Goal: Navigation & Orientation: Understand site structure

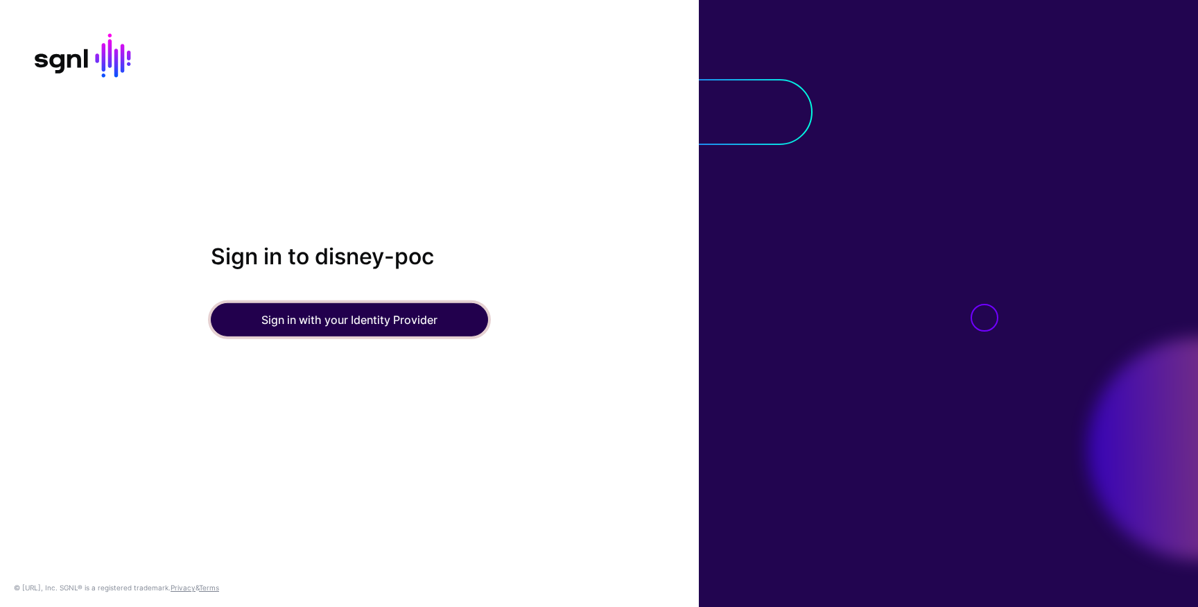
click at [376, 335] on button "Sign in with your Identity Provider" at bounding box center [349, 319] width 277 height 33
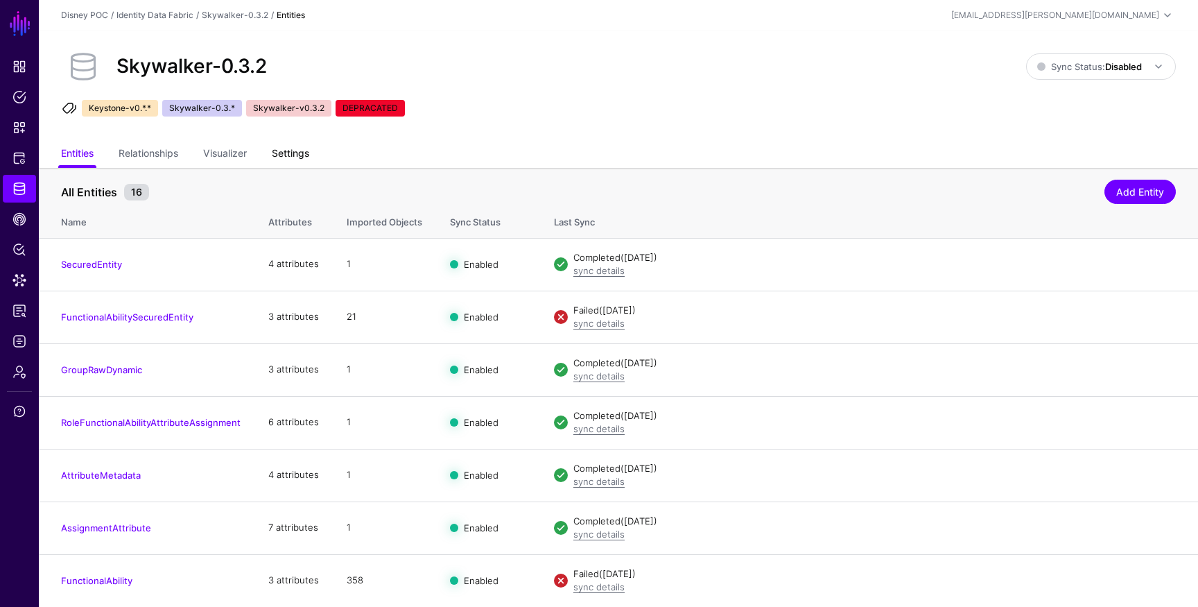
click at [289, 154] on link "Settings" at bounding box center [290, 154] width 37 height 26
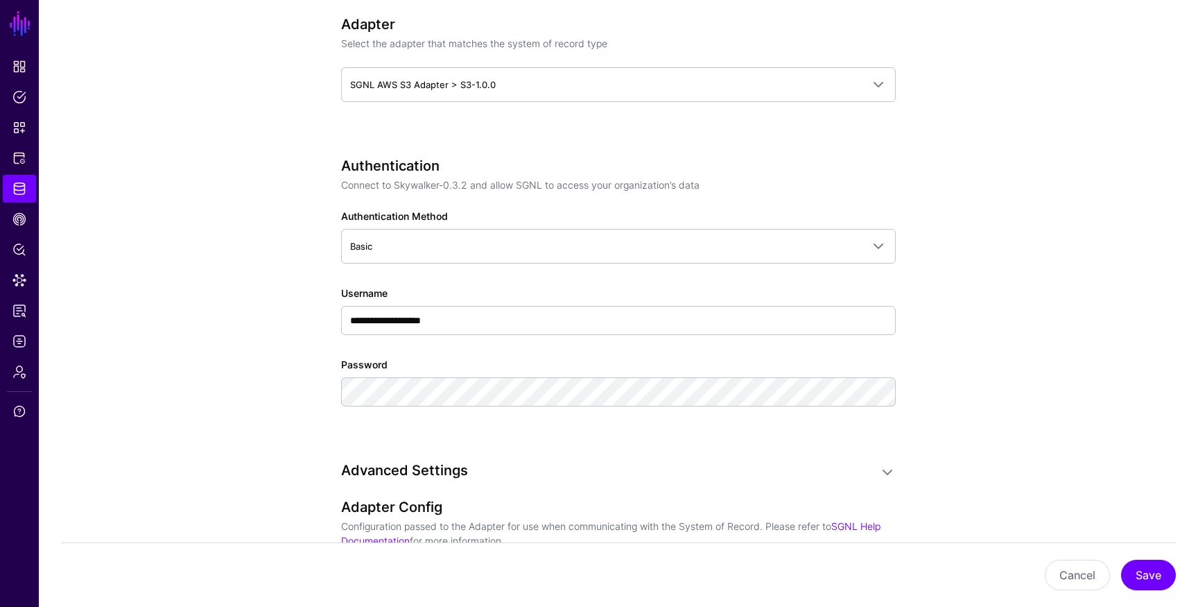
scroll to position [828, 0]
click at [653, 439] on div "**********" at bounding box center [618, 300] width 555 height 288
click at [998, 331] on app-datasources-details-form "**********" at bounding box center [619, 344] width 1160 height 2008
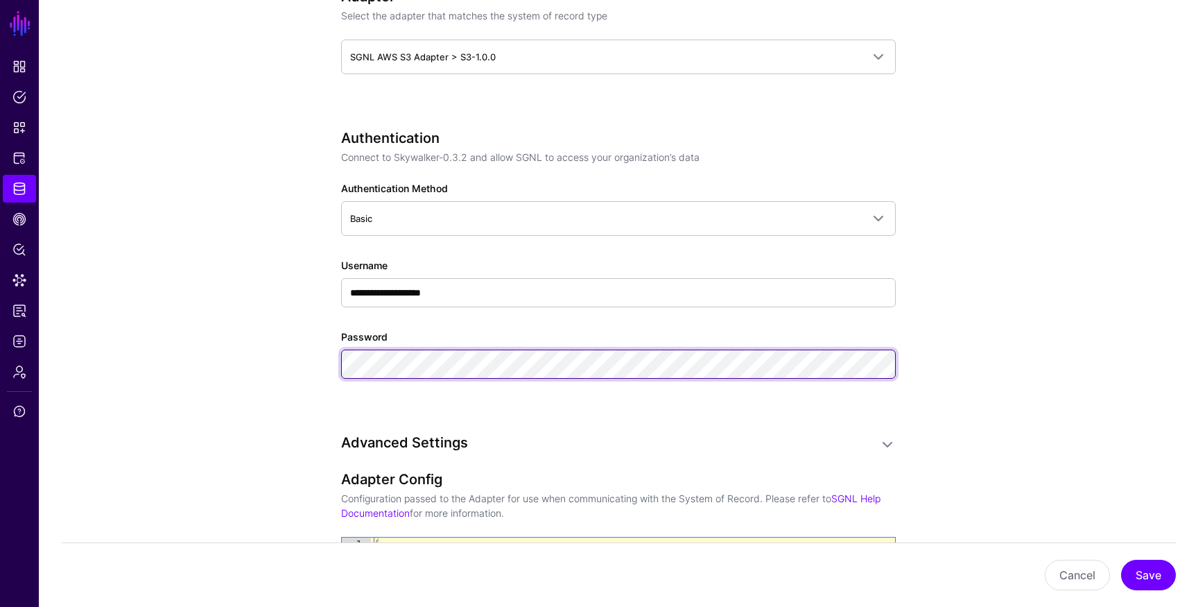
scroll to position [857, 0]
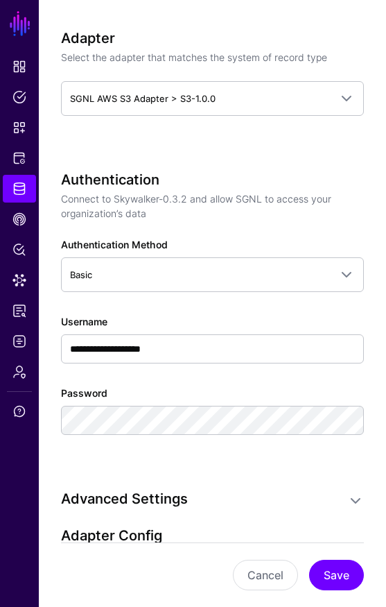
click at [259, 479] on div "**********" at bounding box center [212, 340] width 303 height 1923
click at [342, 393] on div "Password" at bounding box center [212, 410] width 303 height 49
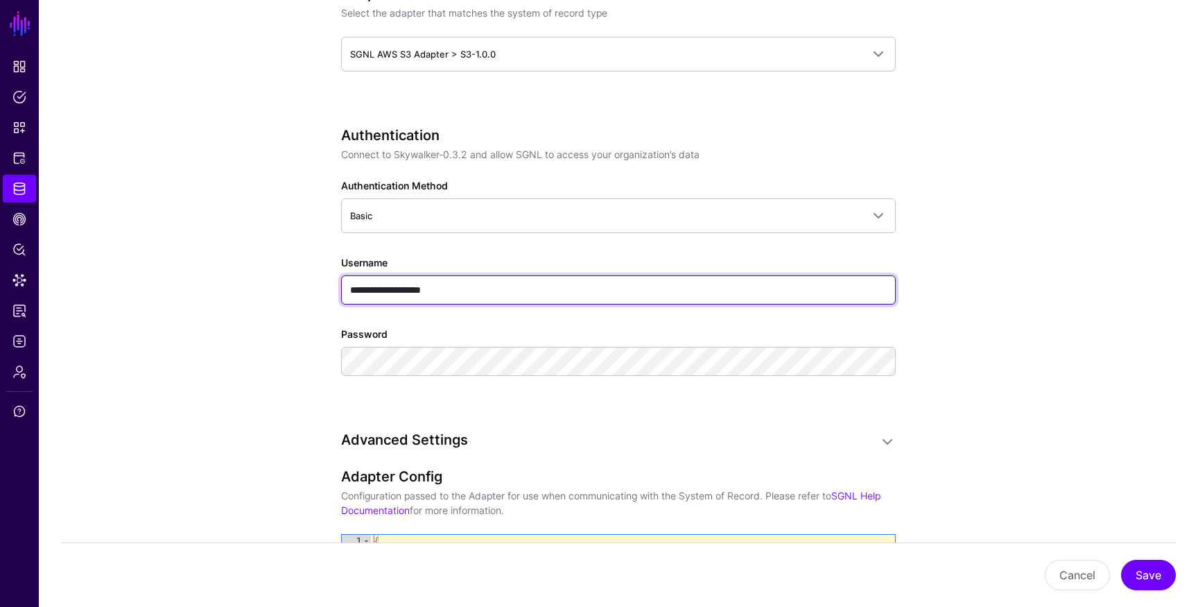
click at [528, 291] on input "**********" at bounding box center [618, 289] width 555 height 29
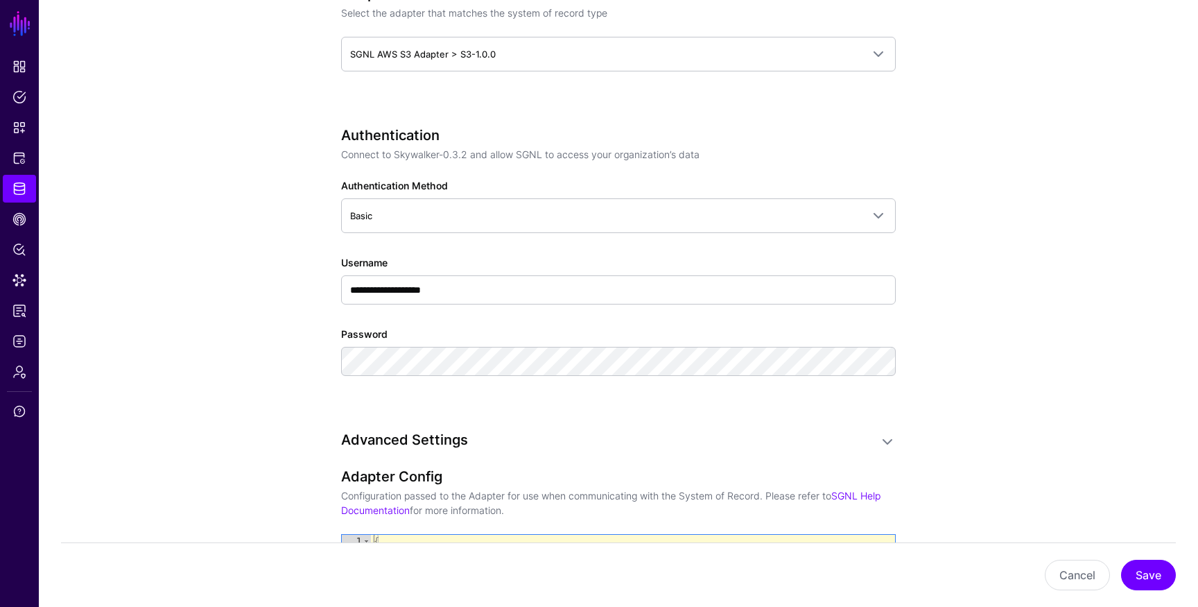
click at [211, 260] on app-datasources-details-form "**********" at bounding box center [619, 315] width 1160 height 2008
click at [1071, 565] on button "Cancel" at bounding box center [1077, 575] width 65 height 31
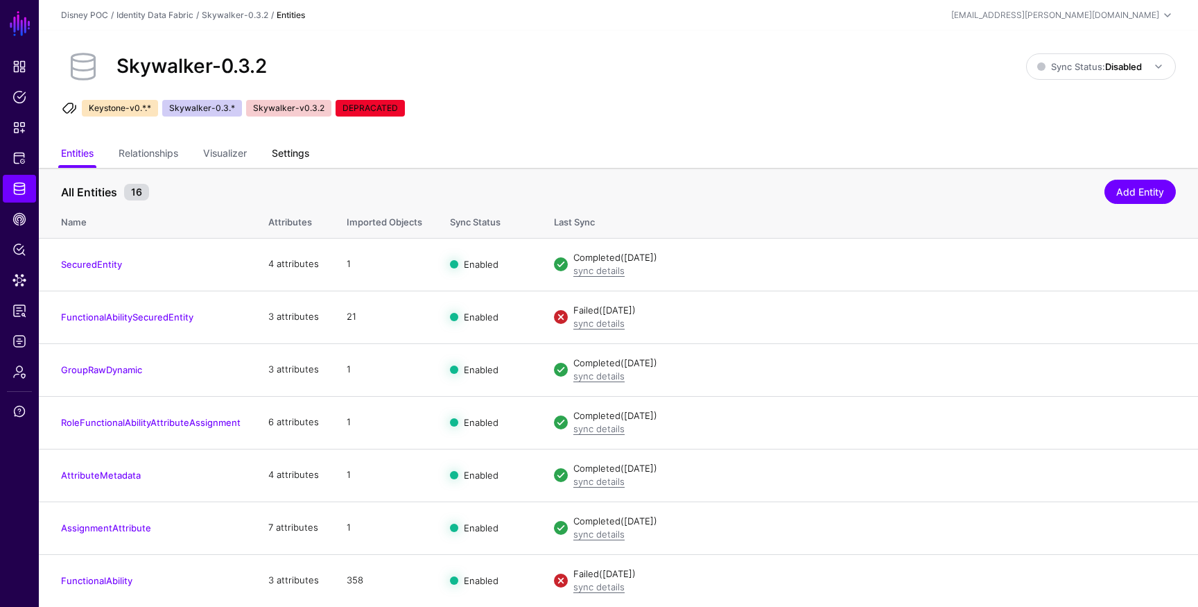
click at [307, 158] on link "Settings" at bounding box center [290, 154] width 37 height 26
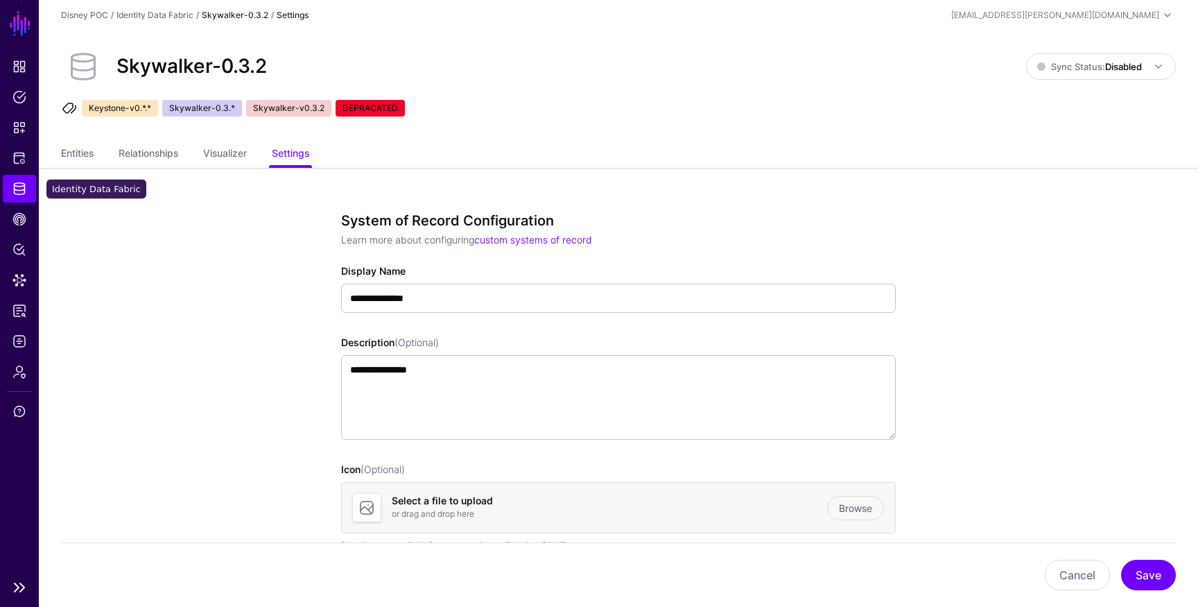
click at [28, 183] on link "Identity Data Fabric" at bounding box center [19, 189] width 33 height 28
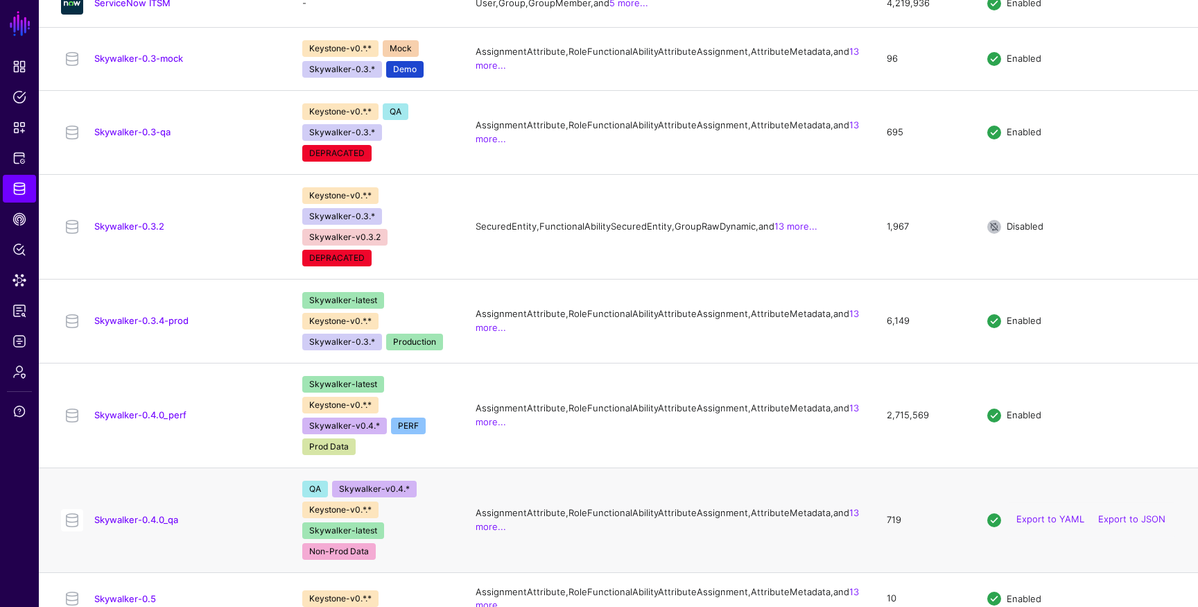
scroll to position [1099, 0]
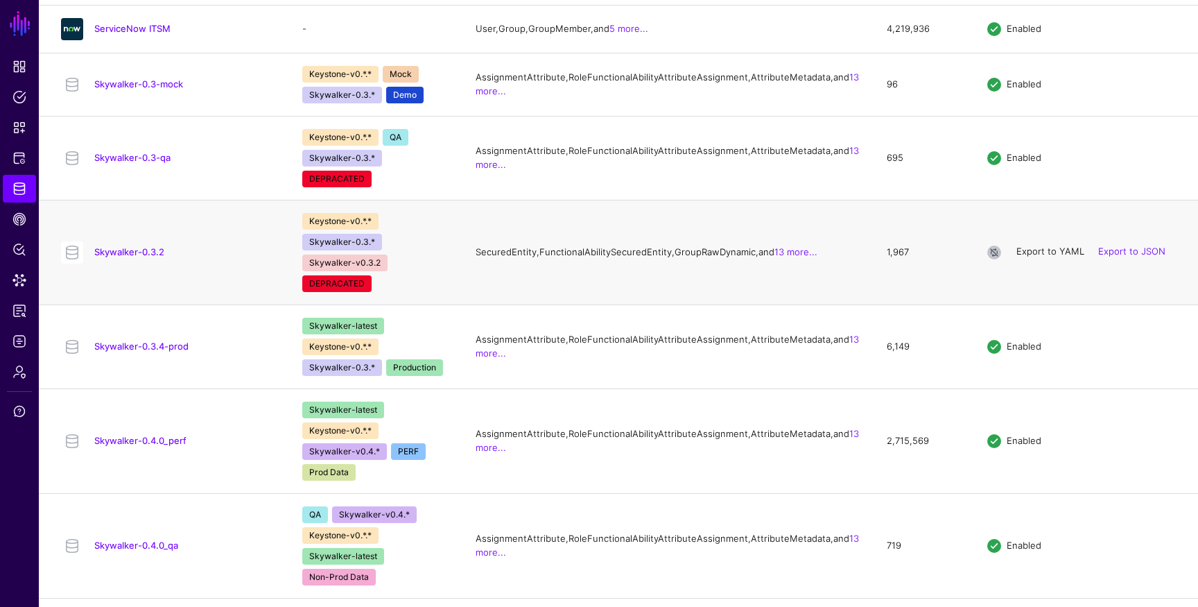
click at [1048, 257] on link "Export to YAML" at bounding box center [1051, 251] width 68 height 11
click at [26, 345] on span "Logs" at bounding box center [19, 341] width 14 height 14
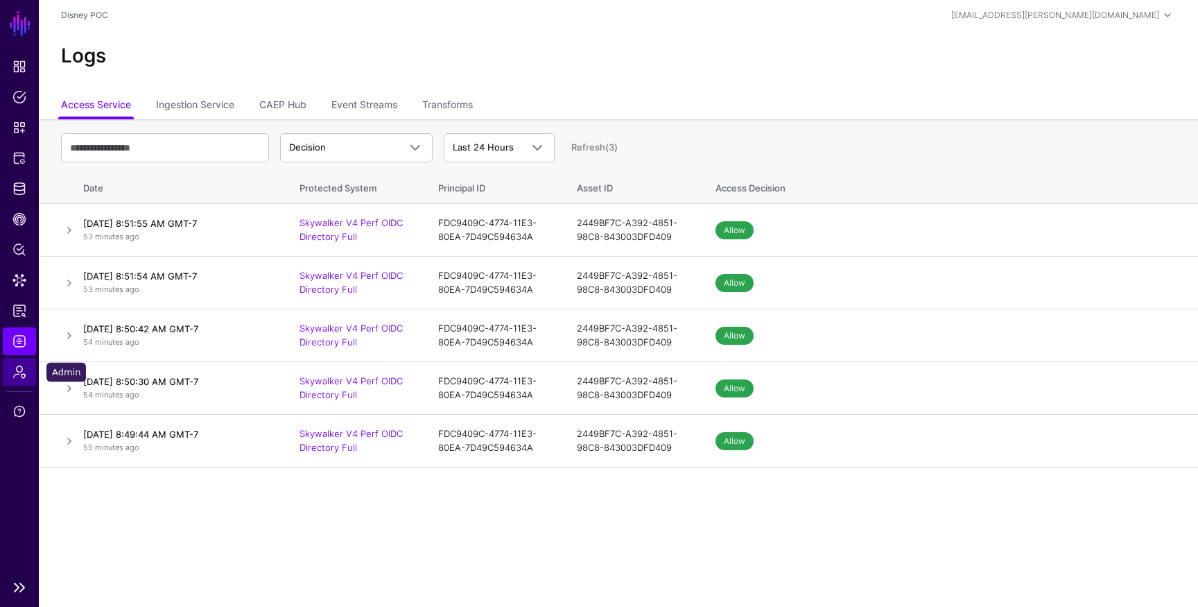
click at [24, 377] on span "Admin" at bounding box center [19, 372] width 14 height 14
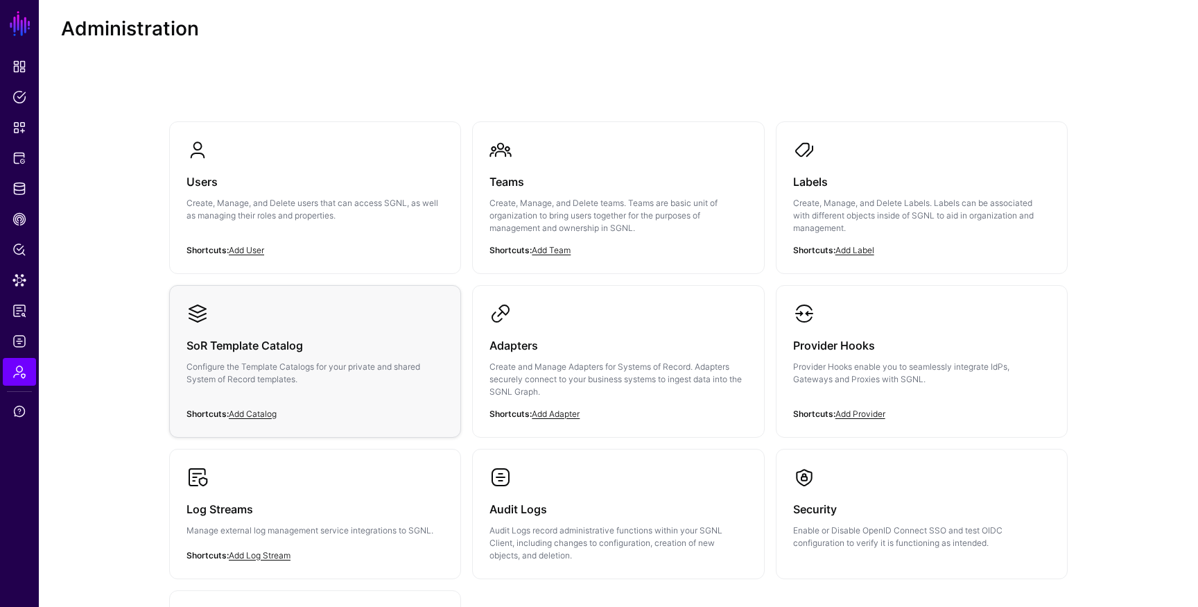
scroll to position [34, 0]
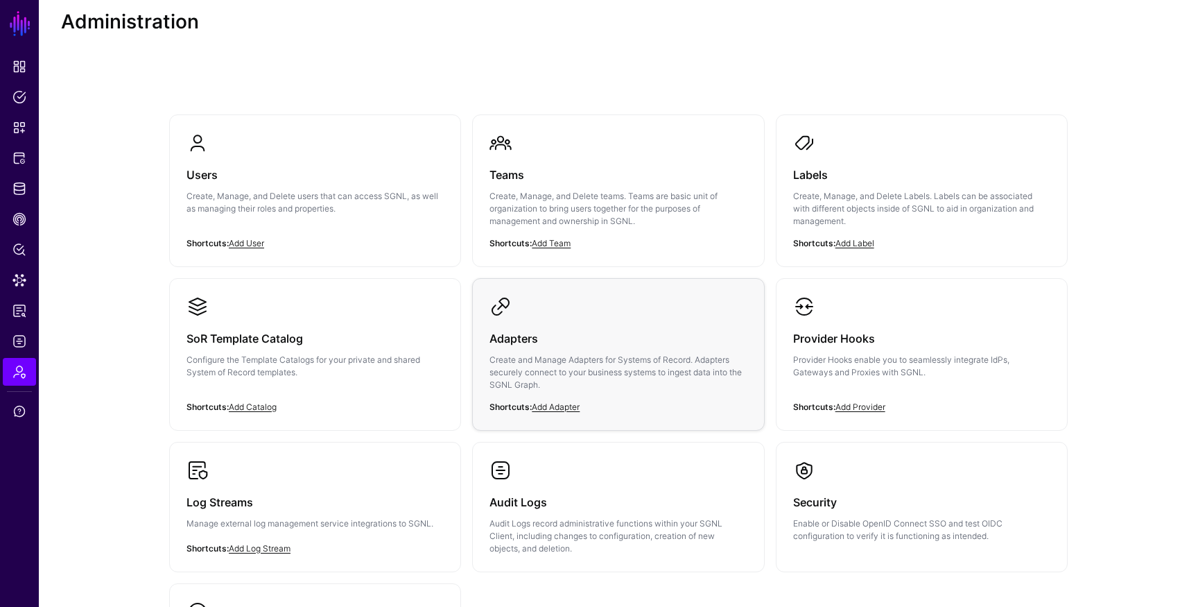
click at [576, 347] on h3 "Adapters" at bounding box center [618, 338] width 257 height 19
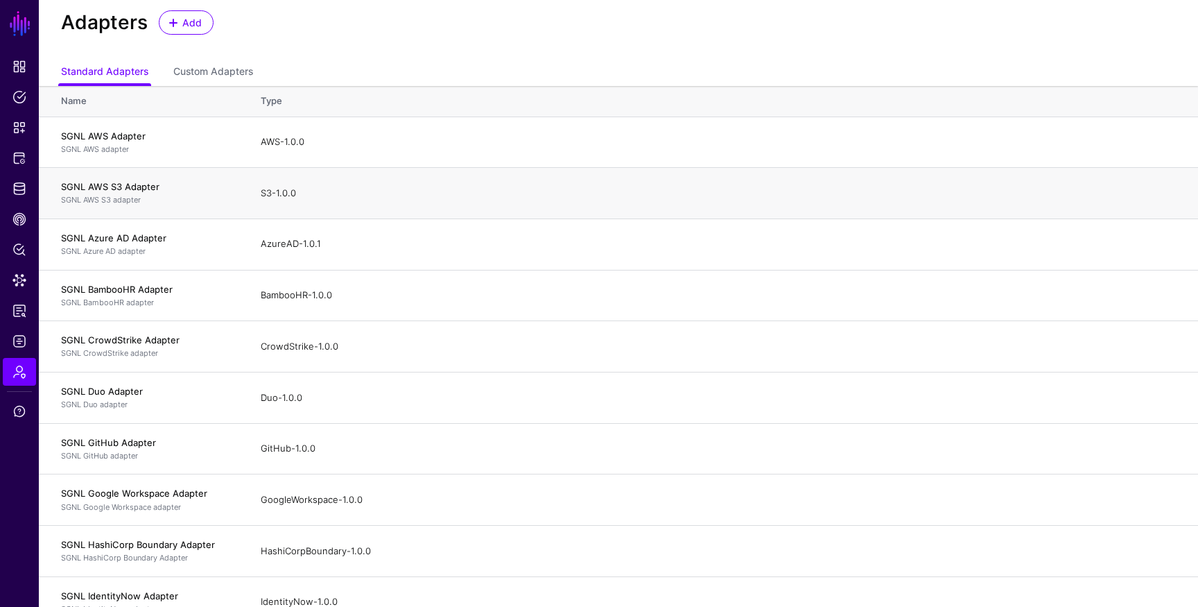
click at [112, 189] on h4 "SGNL AWS S3 Adapter" at bounding box center [147, 186] width 172 height 12
click at [279, 198] on div "S3-1.0.0" at bounding box center [718, 194] width 915 height 14
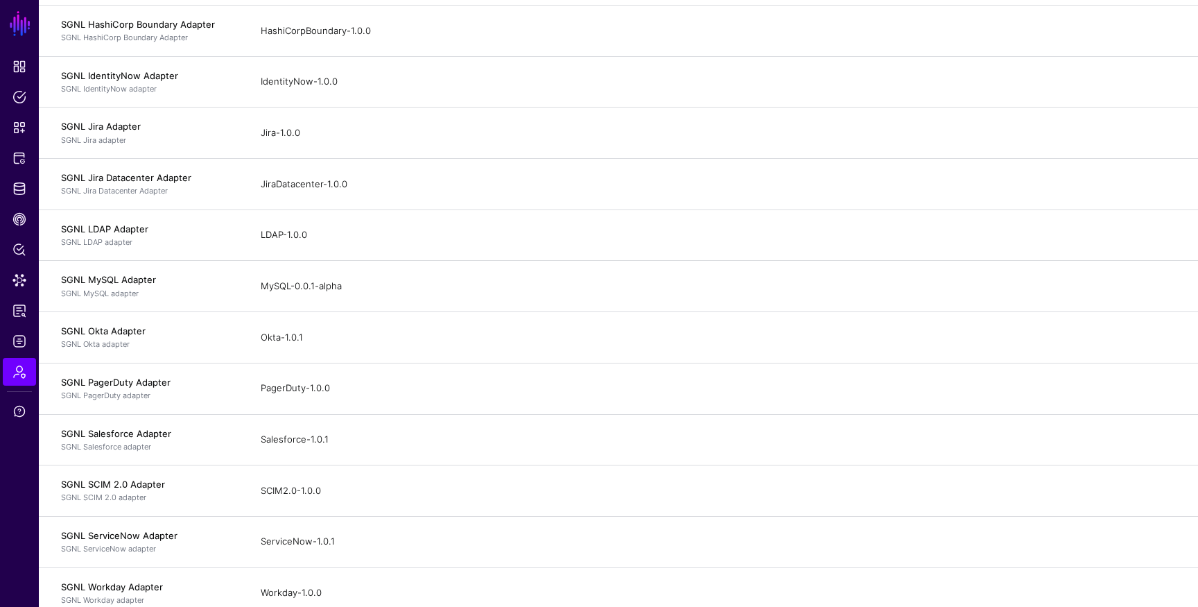
scroll to position [566, 0]
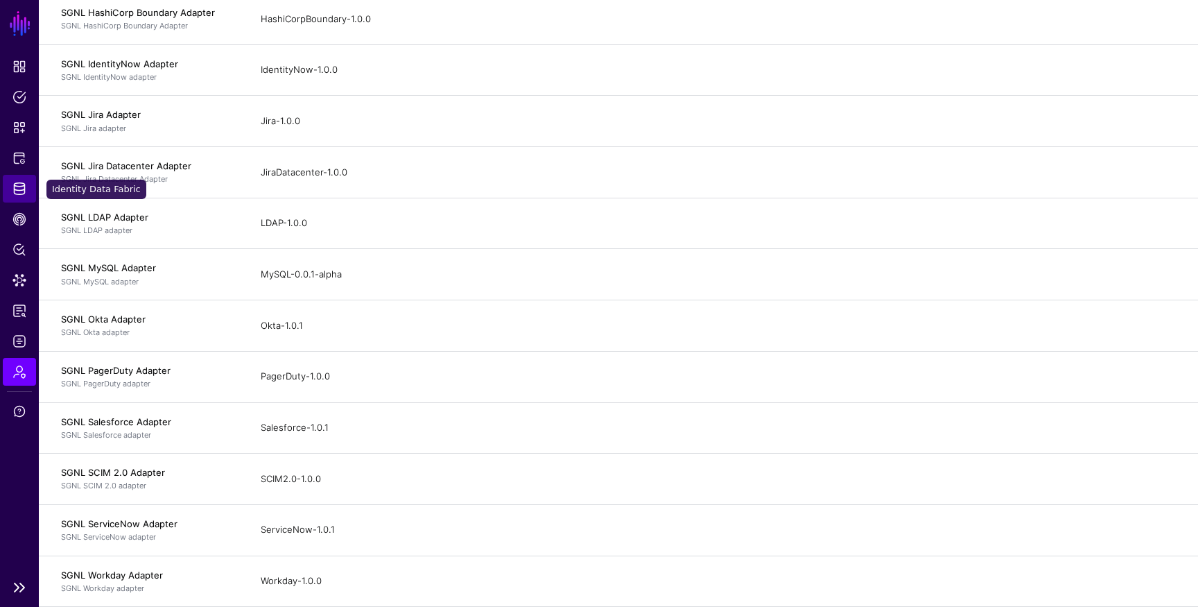
click at [26, 180] on link "Identity Data Fabric" at bounding box center [19, 189] width 33 height 28
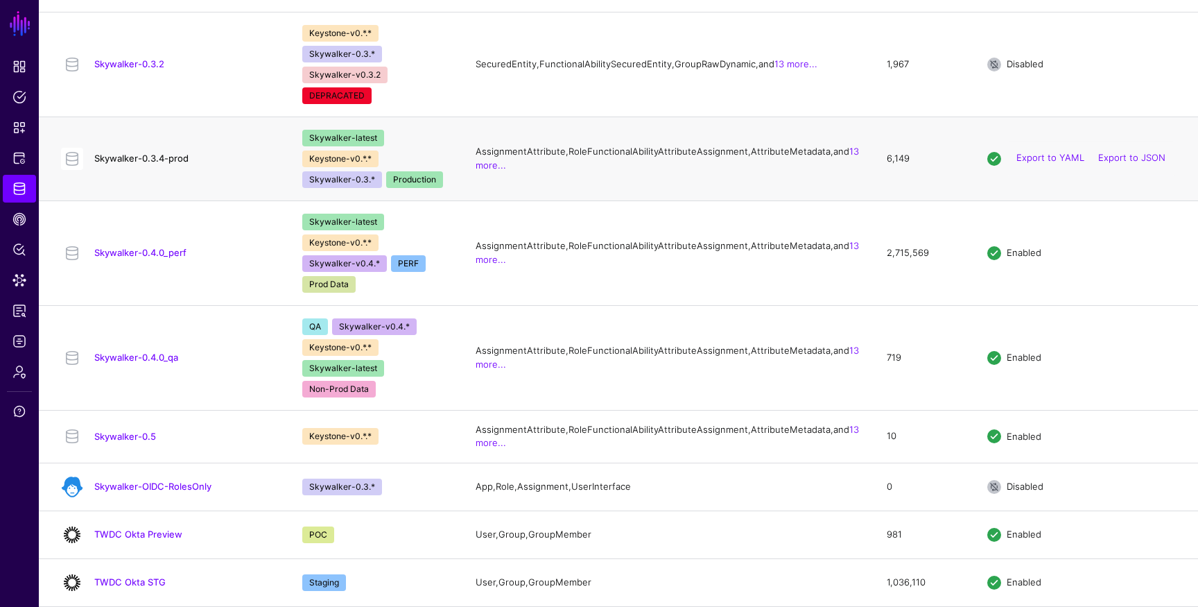
scroll to position [1365, 0]
click at [1144, 69] on link "Export to JSON" at bounding box center [1132, 63] width 67 height 11
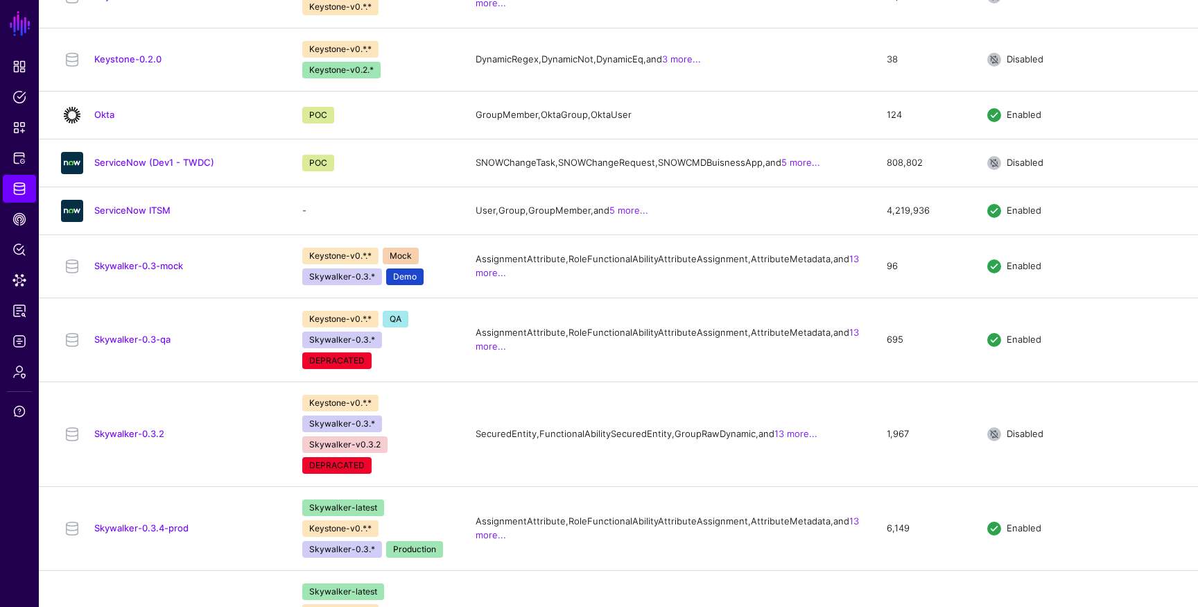
scroll to position [852, 0]
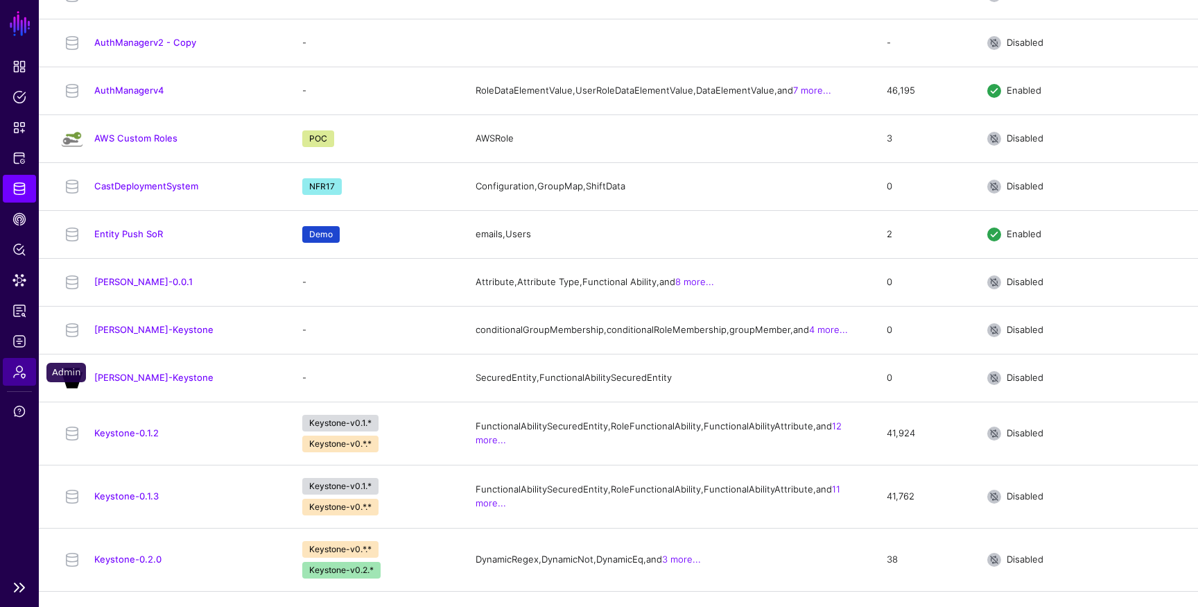
click at [22, 368] on span "Admin" at bounding box center [19, 372] width 14 height 14
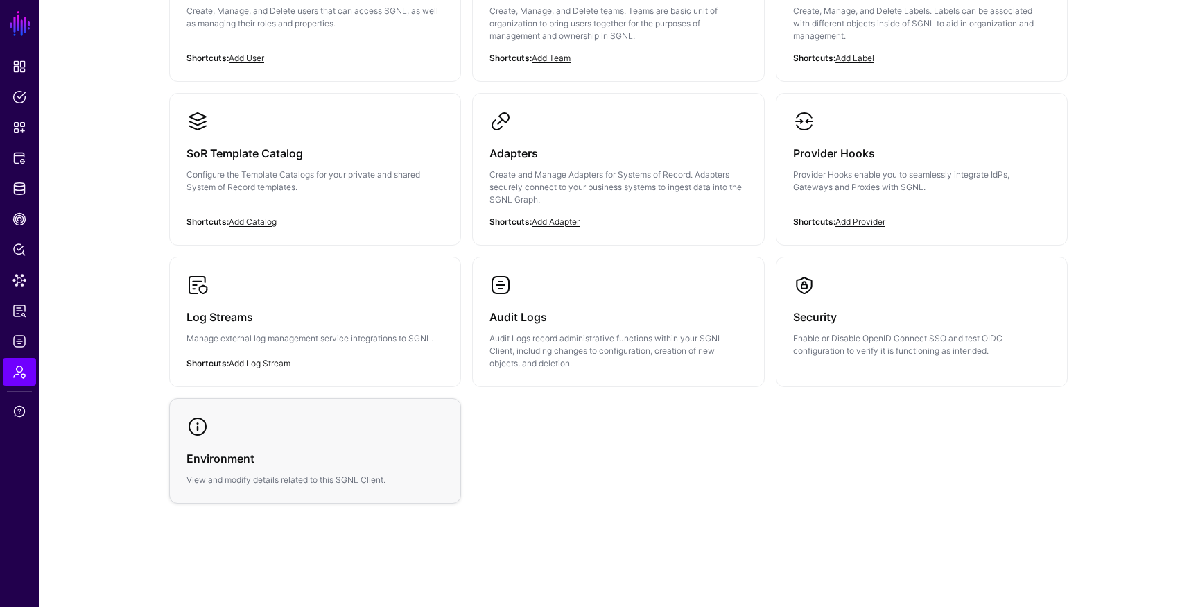
click at [375, 451] on h3 "Environment" at bounding box center [315, 458] width 257 height 19
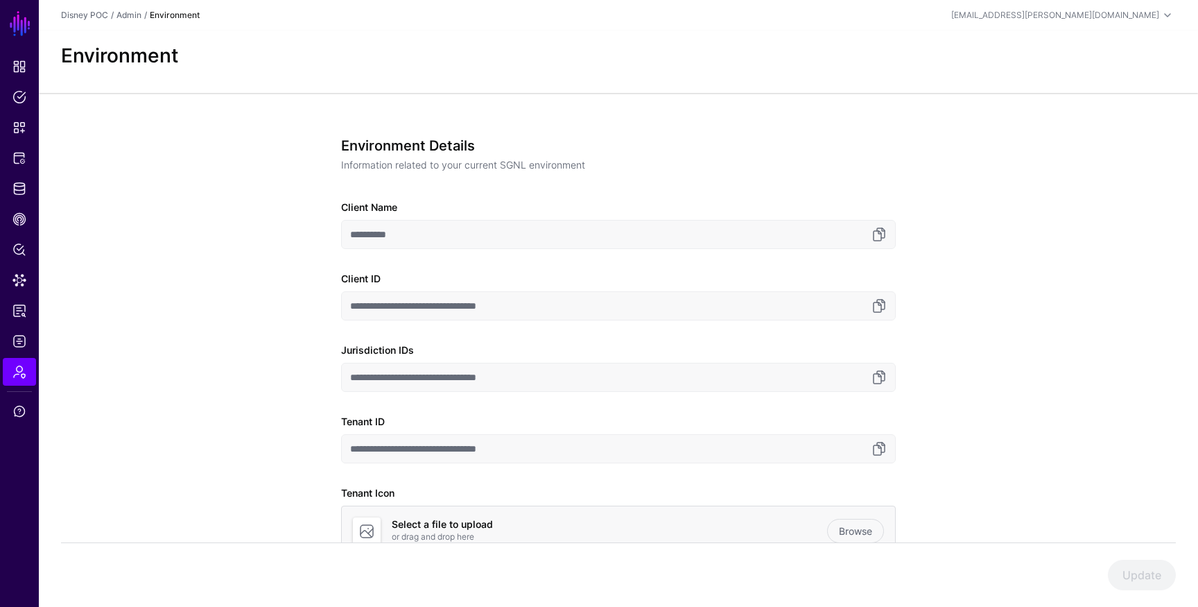
scroll to position [113, 0]
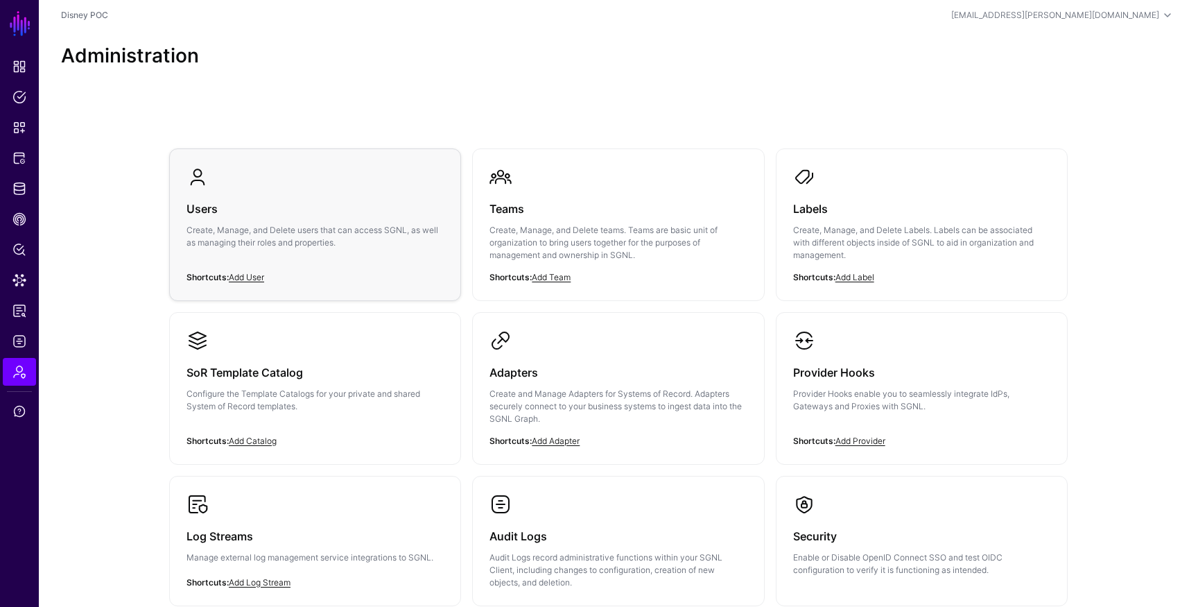
click at [424, 190] on div "Users Create, Manage, and Delete users that can access SGNL, as well as managin…" at bounding box center [315, 229] width 257 height 83
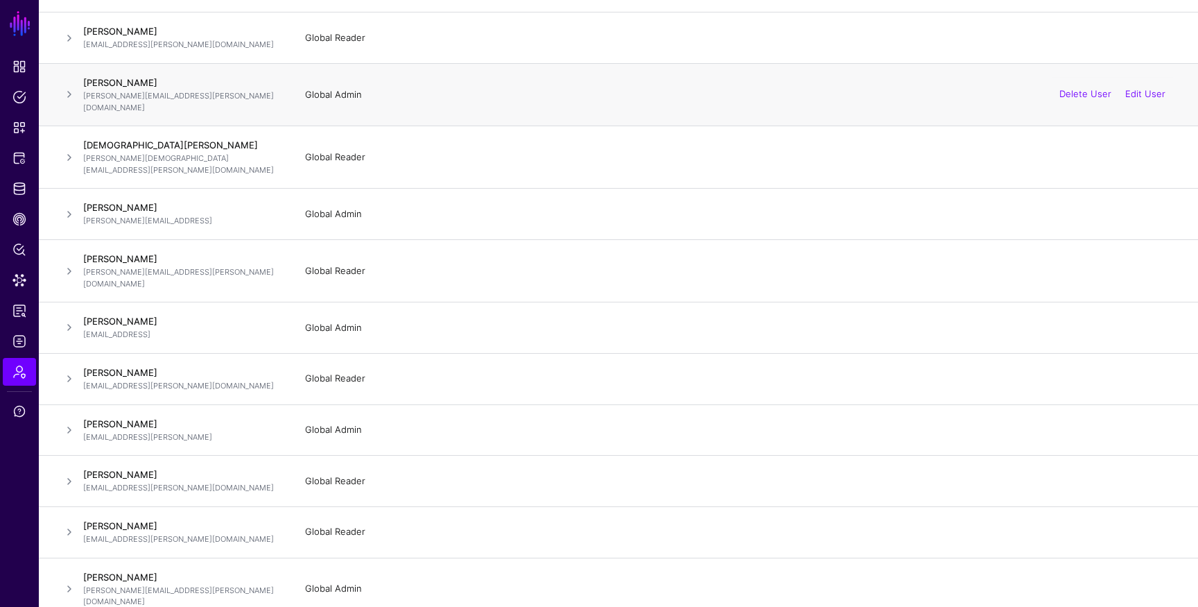
scroll to position [769, 0]
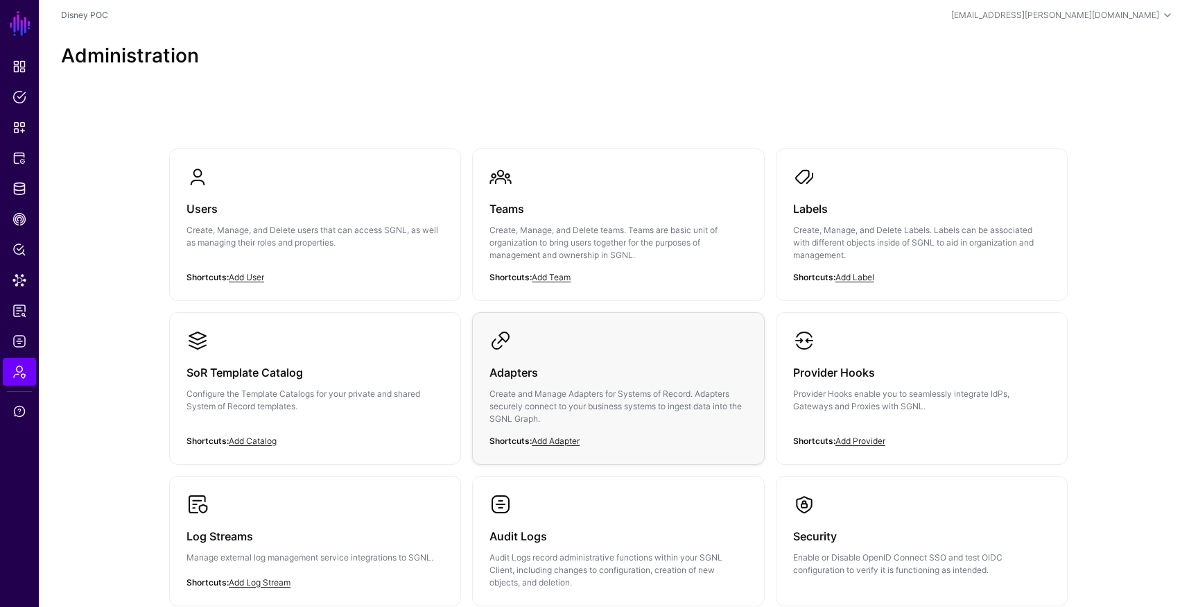
click at [666, 372] on h3 "Adapters" at bounding box center [618, 372] width 257 height 19
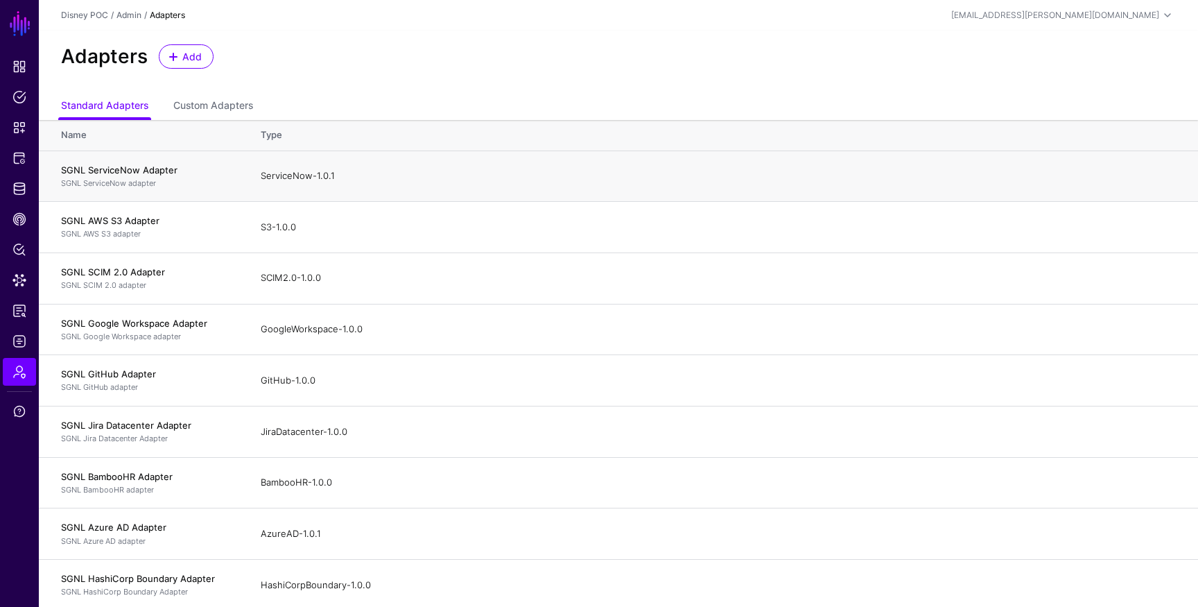
click at [147, 162] on td "SGNL ServiceNow Adapter SGNL ServiceNow adapter" at bounding box center [143, 175] width 208 height 51
click at [208, 108] on link "Custom Adapters" at bounding box center [213, 107] width 80 height 26
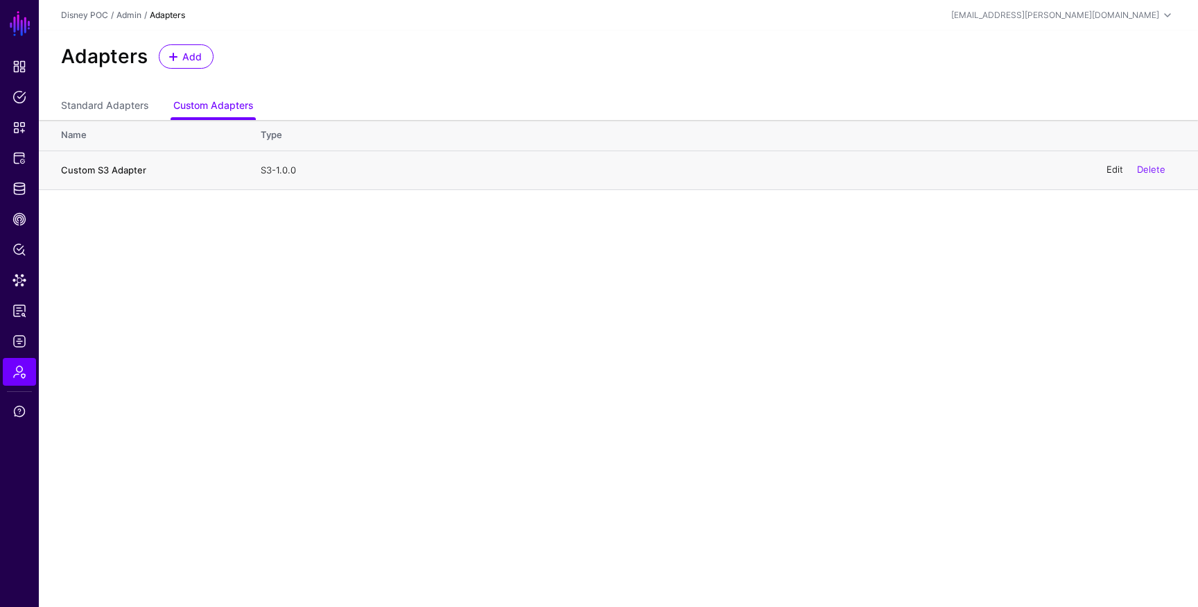
click at [1109, 174] on link "Edit" at bounding box center [1115, 169] width 17 height 11
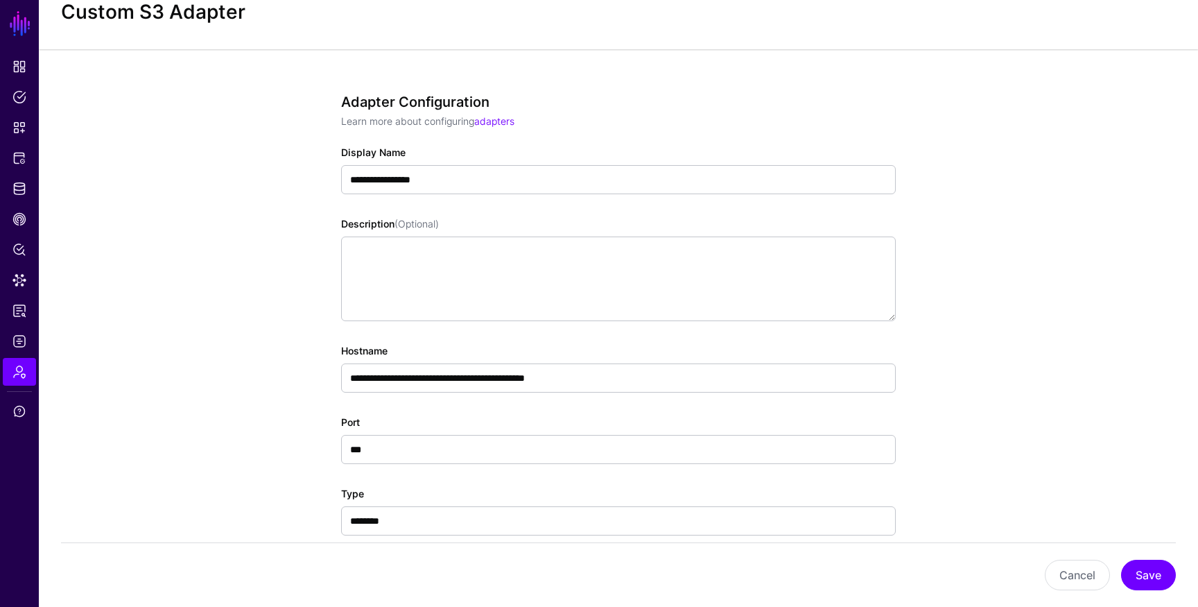
scroll to position [29, 0]
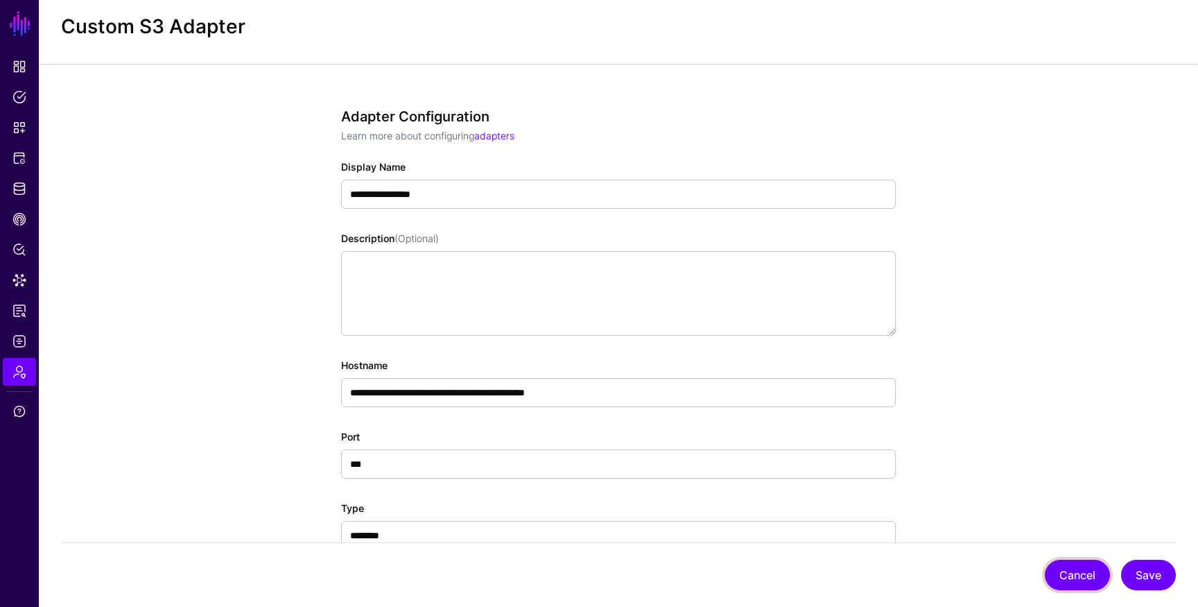
click at [1076, 581] on button "Cancel" at bounding box center [1077, 575] width 65 height 31
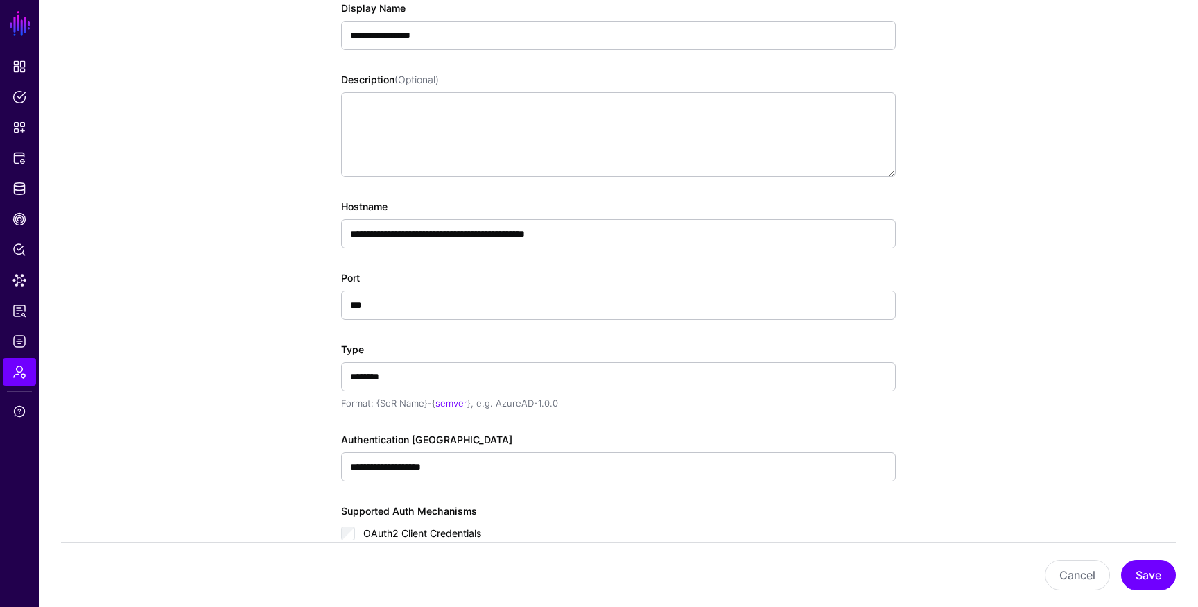
scroll to position [275, 0]
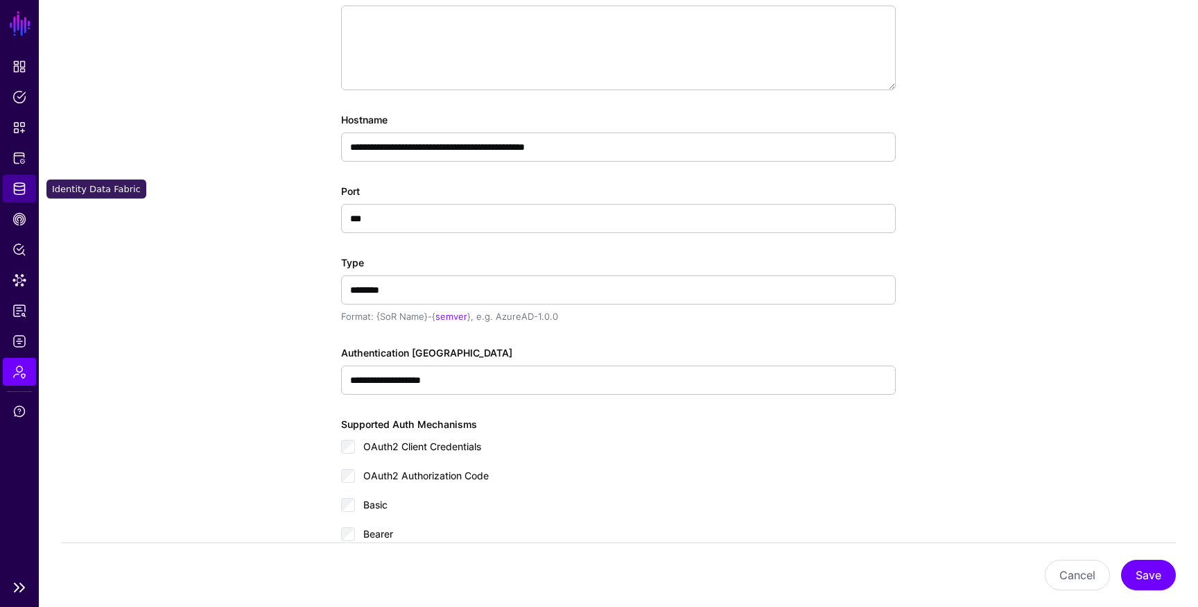
click at [23, 184] on span "Identity Data Fabric" at bounding box center [19, 189] width 14 height 14
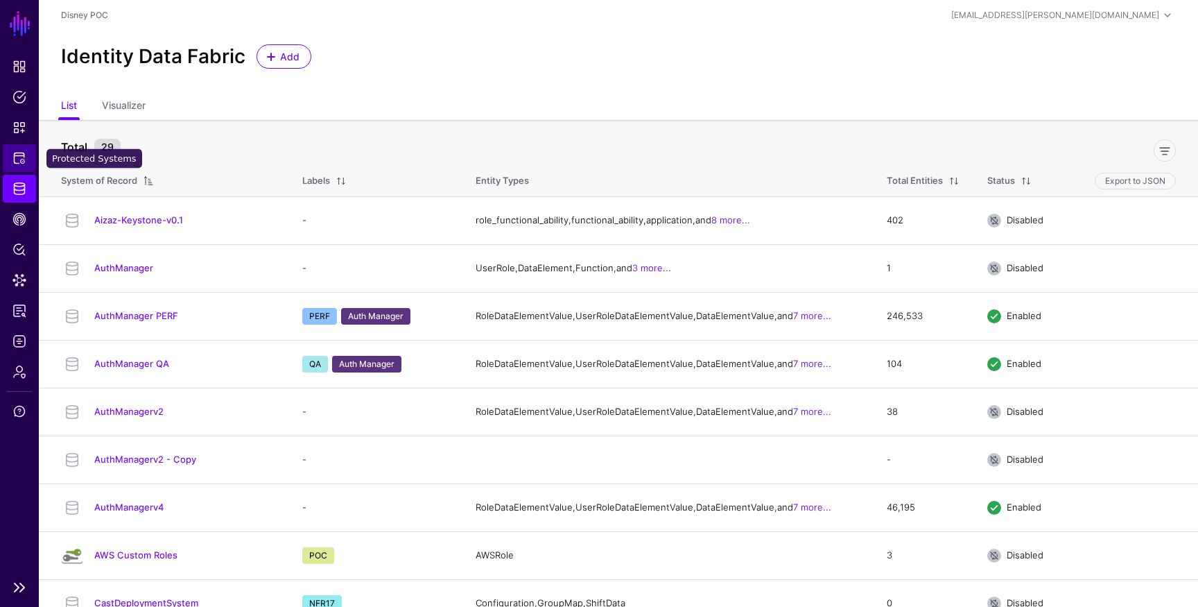
click at [23, 154] on span "Protected Systems" at bounding box center [19, 158] width 14 height 14
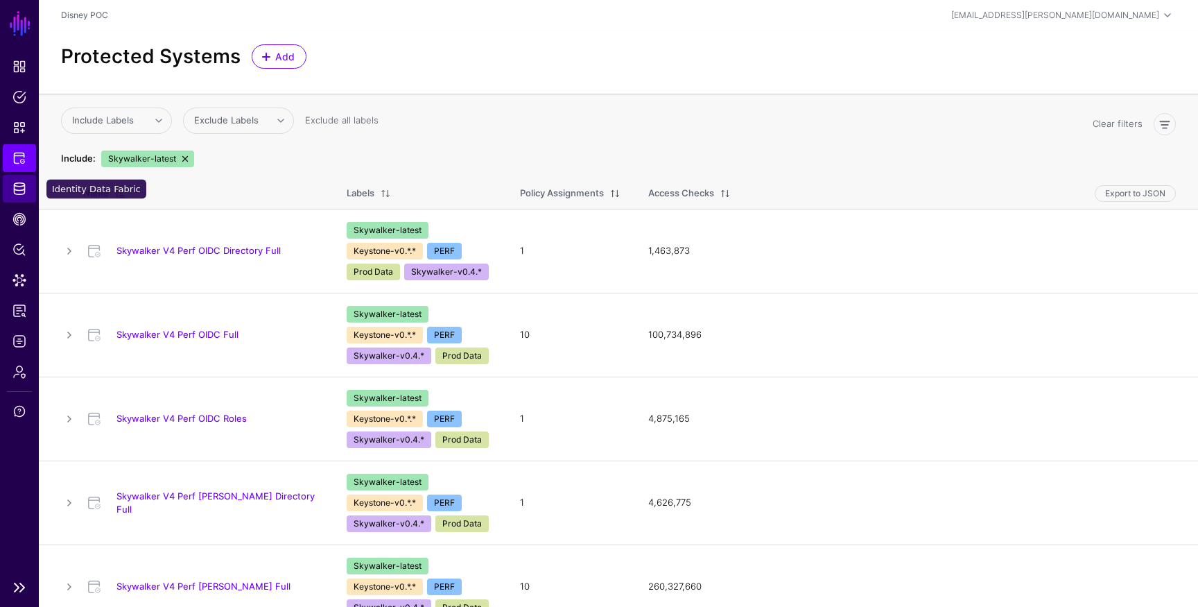
click at [5, 182] on link "Identity Data Fabric" at bounding box center [19, 189] width 33 height 28
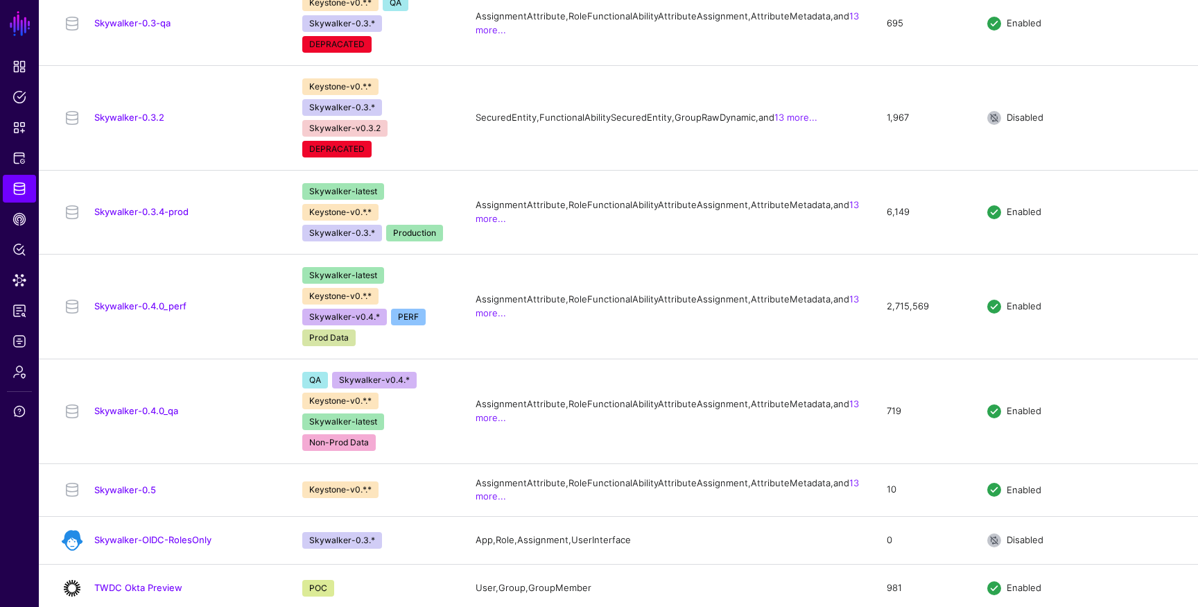
scroll to position [1318, 0]
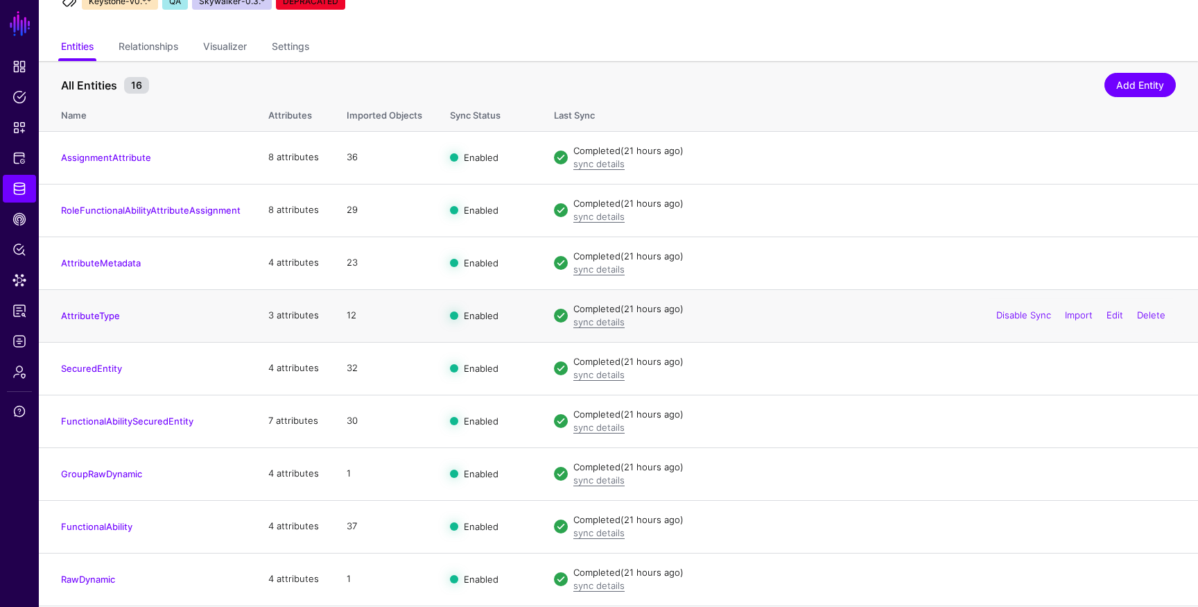
scroll to position [26, 0]
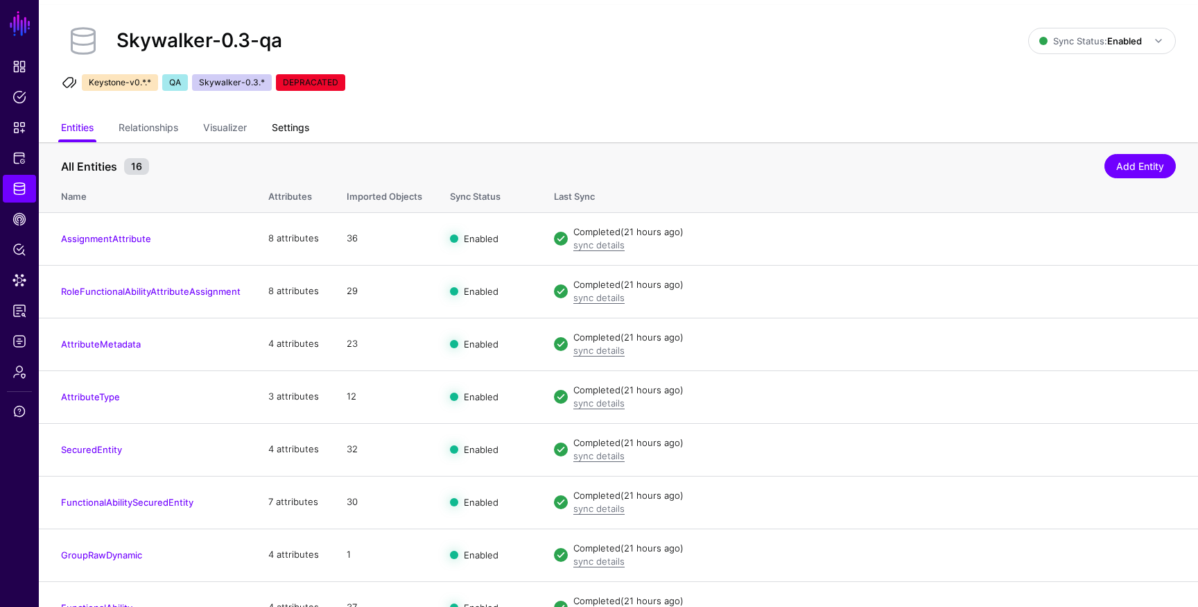
click at [298, 129] on link "Settings" at bounding box center [290, 129] width 37 height 26
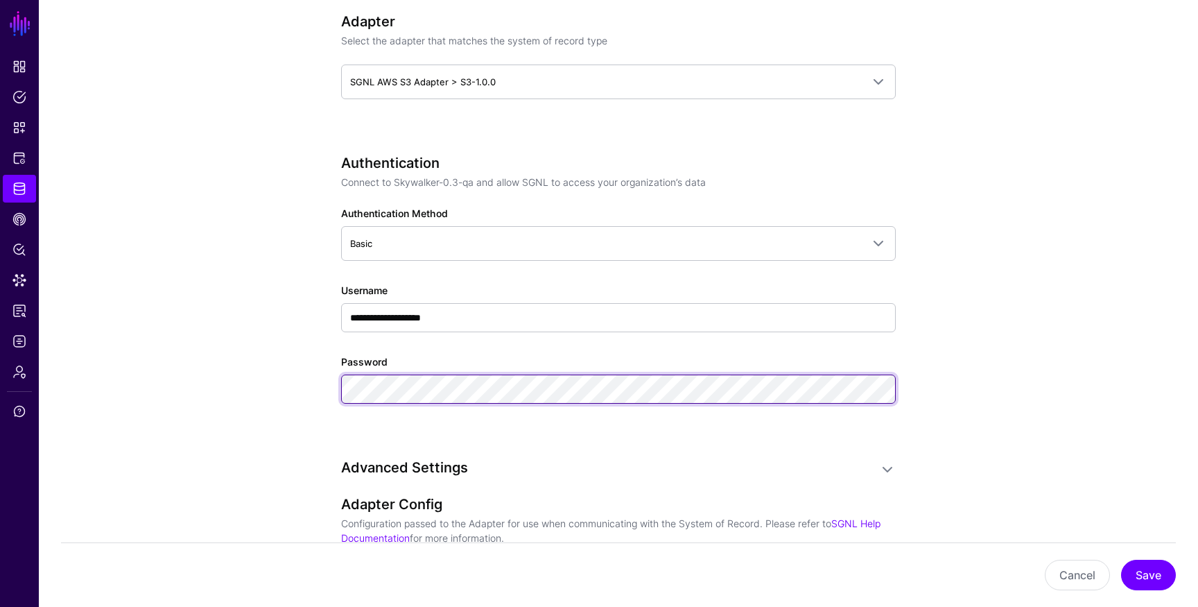
scroll to position [876, 0]
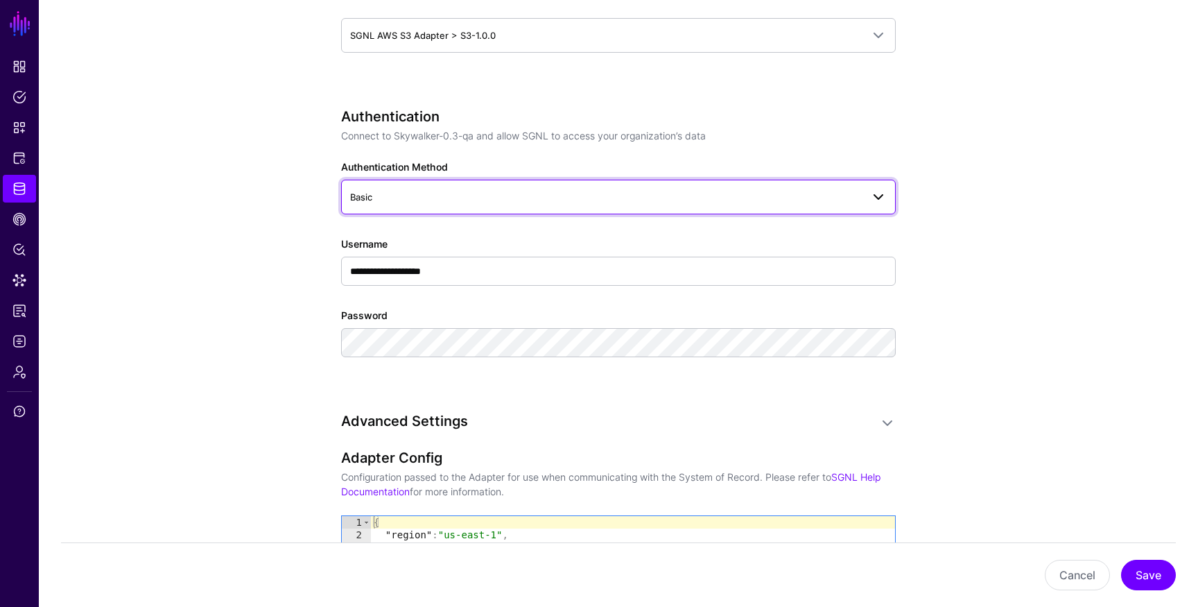
click at [873, 183] on link "Basic" at bounding box center [618, 197] width 555 height 35
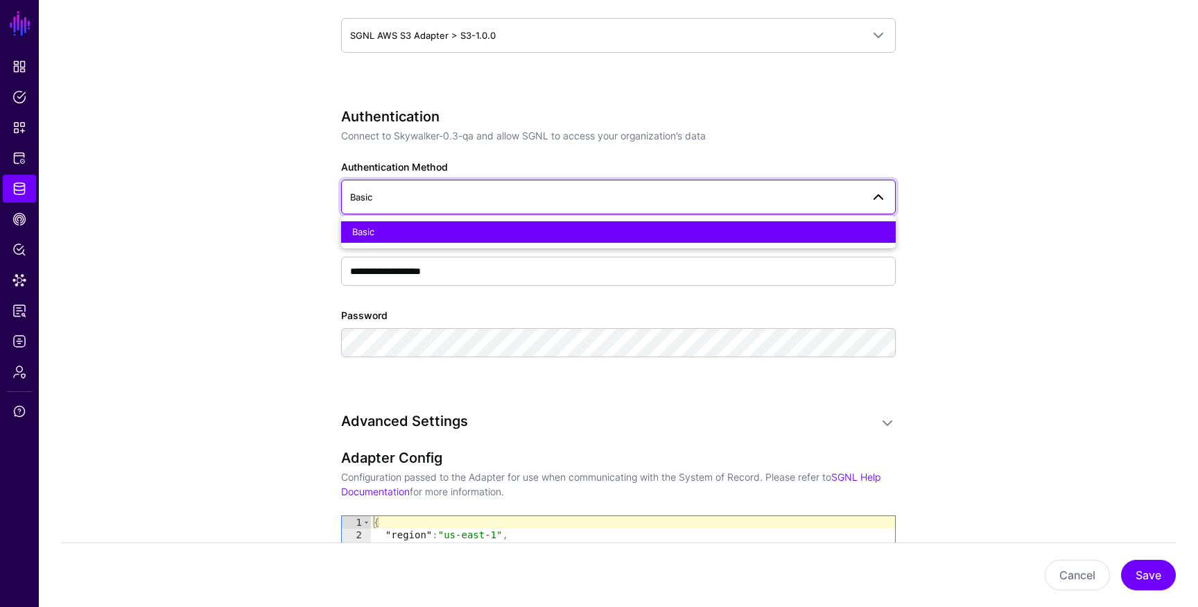
click at [943, 181] on app-datasources-details-form "**********" at bounding box center [619, 296] width 1160 height 2008
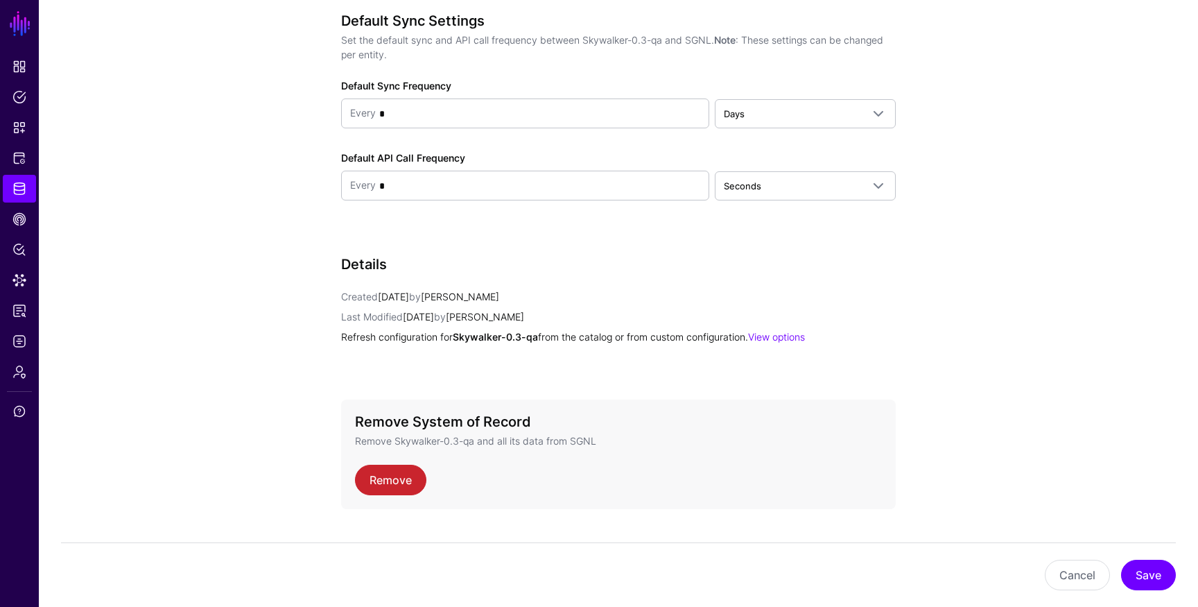
scroll to position [1553, 0]
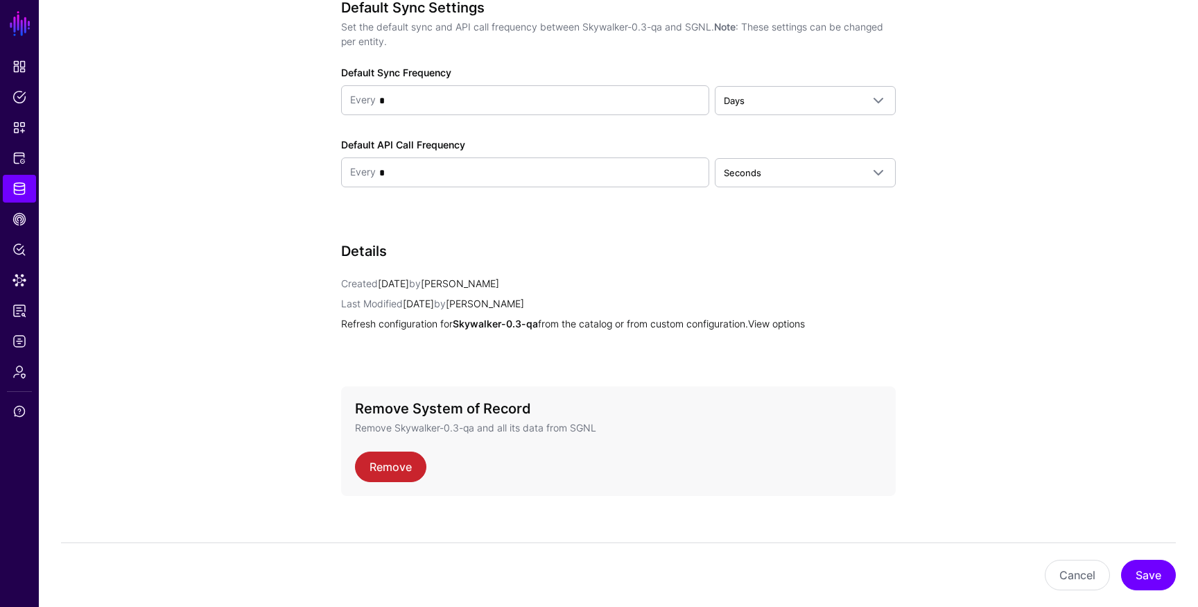
click at [787, 320] on link "View options" at bounding box center [776, 324] width 57 height 12
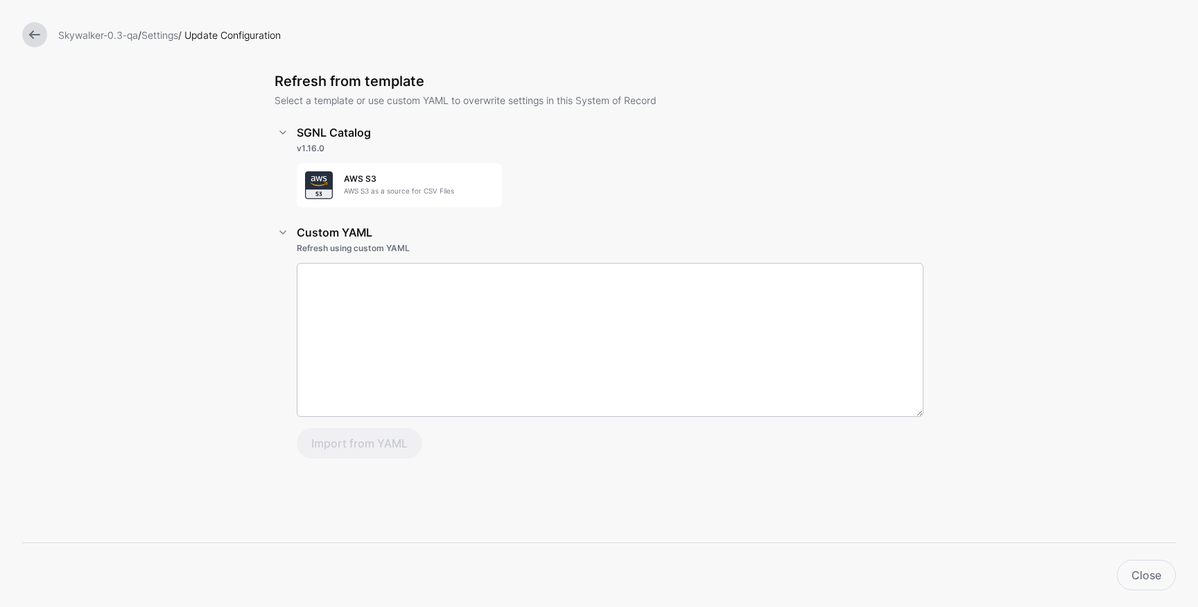
click at [37, 33] on link at bounding box center [34, 34] width 25 height 25
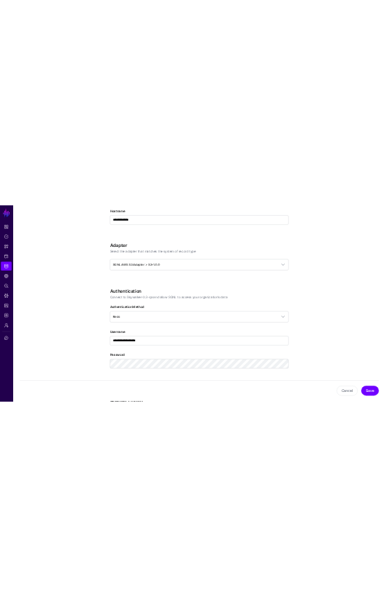
scroll to position [890, 0]
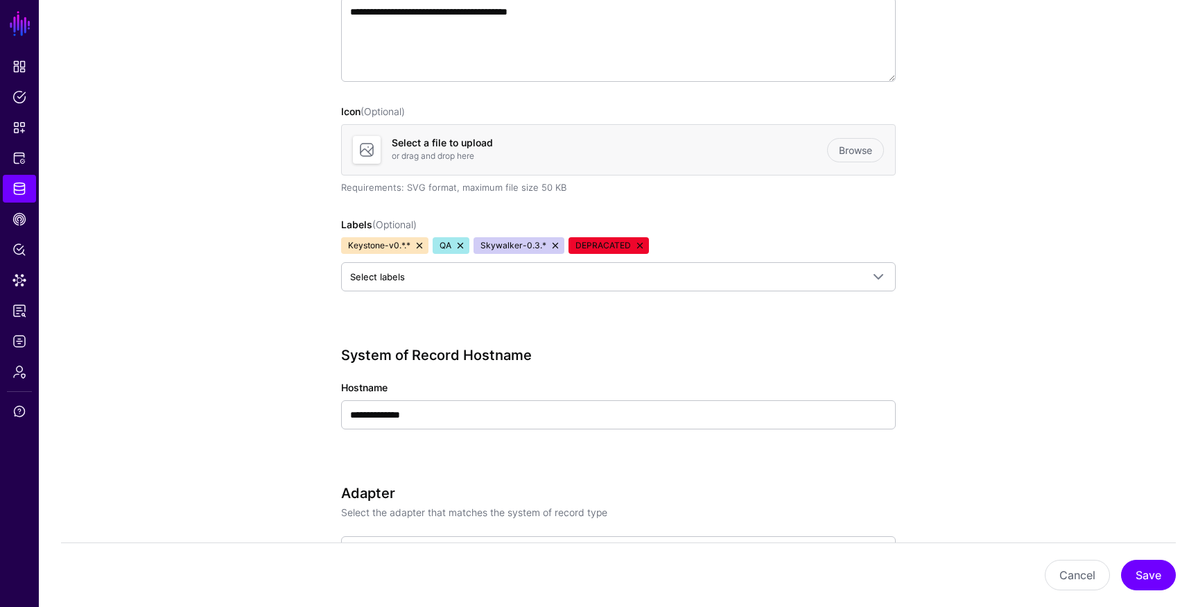
scroll to position [543, 0]
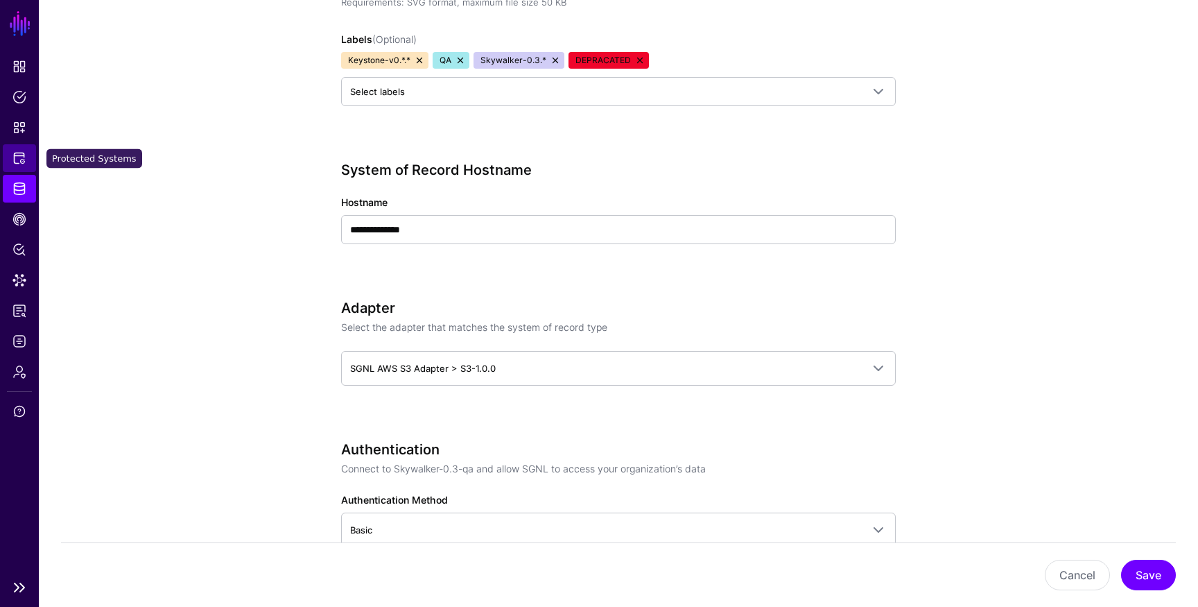
click at [19, 151] on span "Protected Systems" at bounding box center [19, 158] width 14 height 14
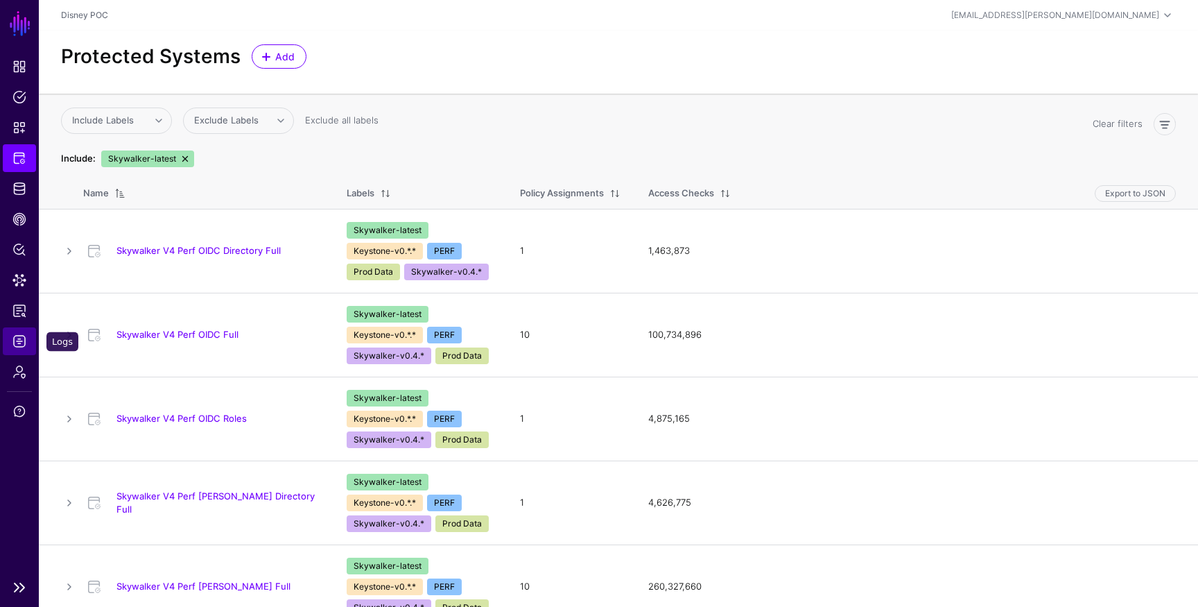
click at [17, 336] on span "Logs" at bounding box center [19, 341] width 14 height 14
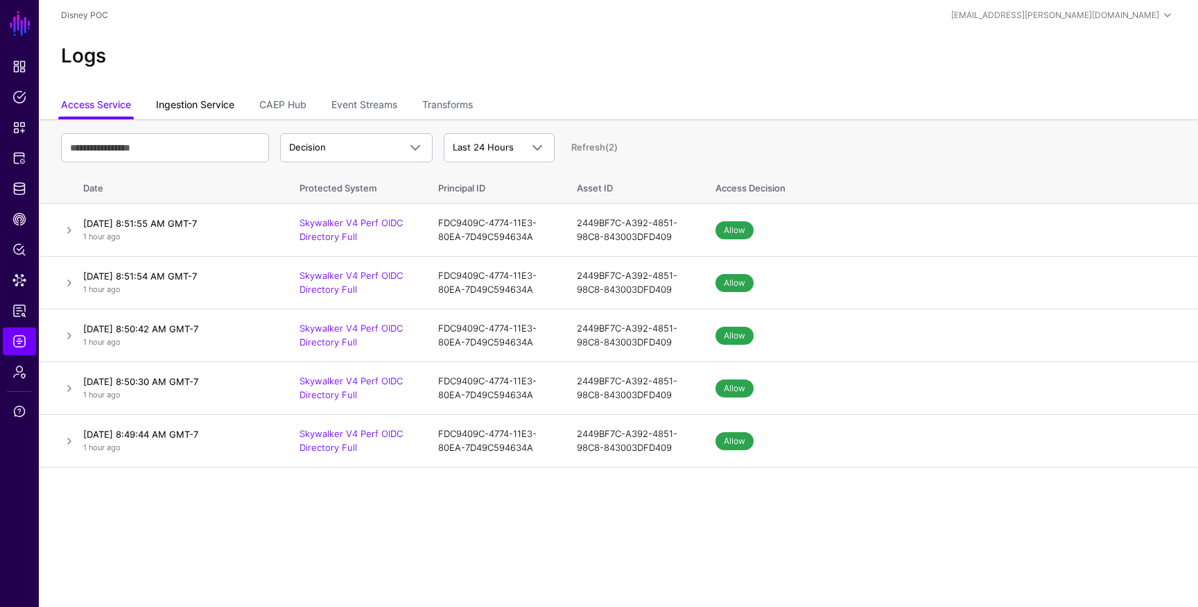
click at [207, 117] on link "Ingestion Service" at bounding box center [195, 106] width 78 height 26
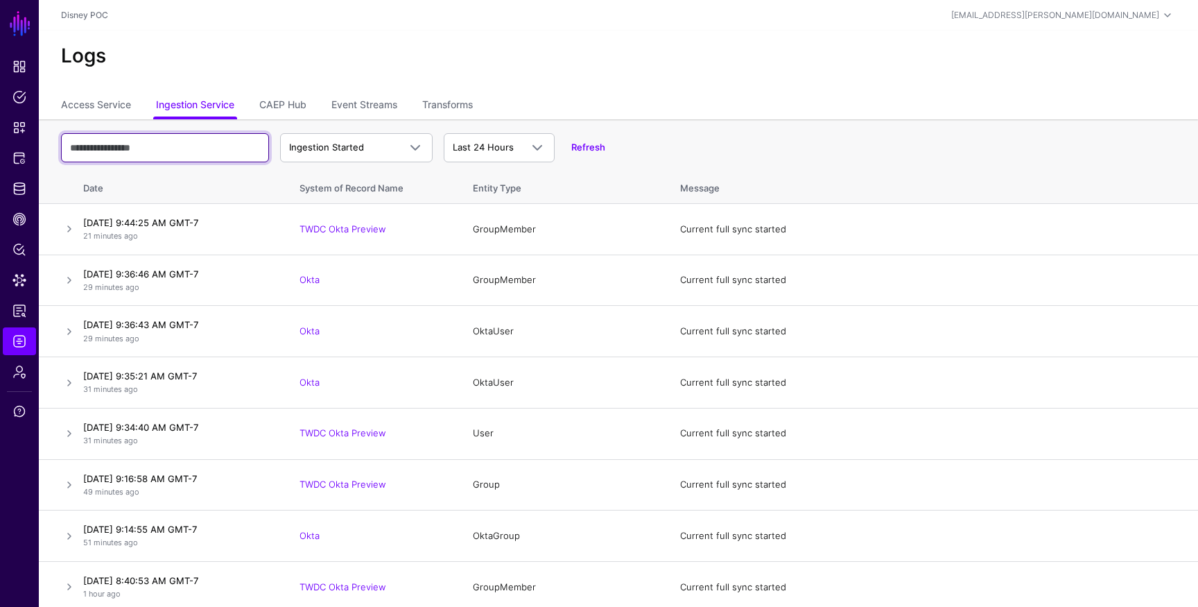
click at [194, 157] on input "text" at bounding box center [165, 147] width 208 height 29
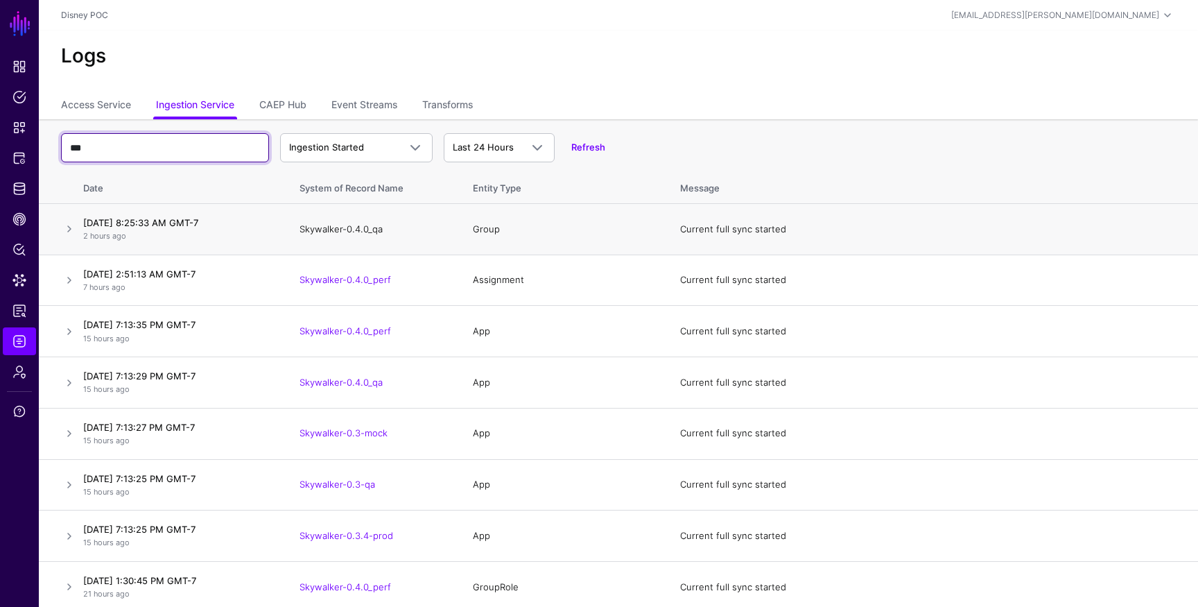
type input "***"
click at [374, 229] on link "Skywalker-0.4.0_qa" at bounding box center [341, 228] width 83 height 11
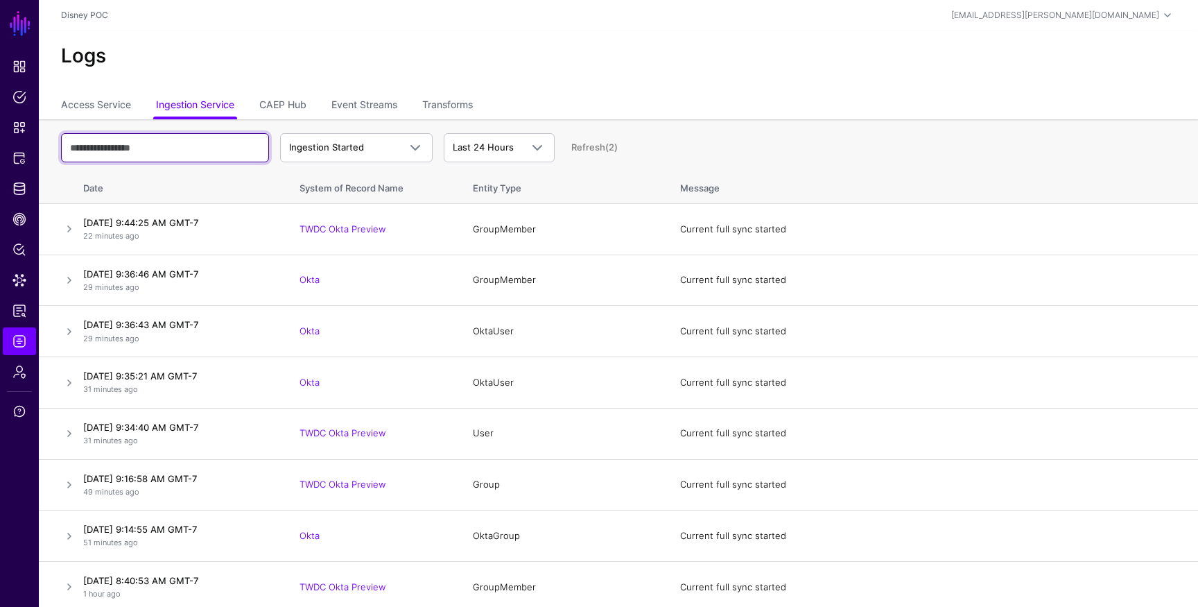
click at [107, 135] on input "text" at bounding box center [165, 147] width 208 height 29
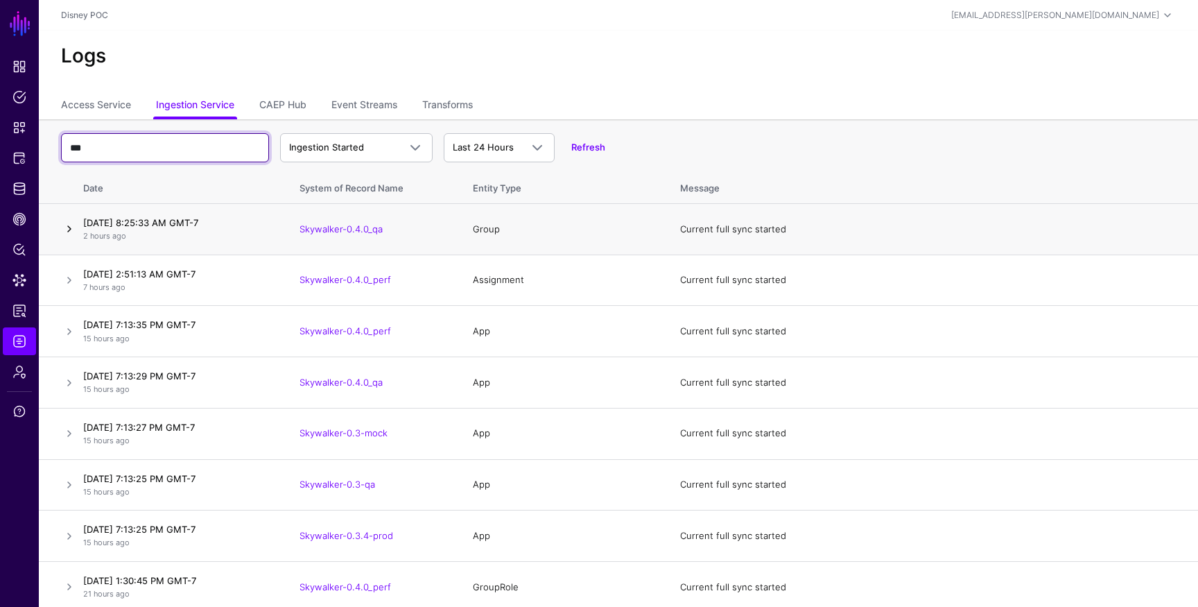
type input "***"
click at [66, 231] on link at bounding box center [69, 229] width 17 height 17
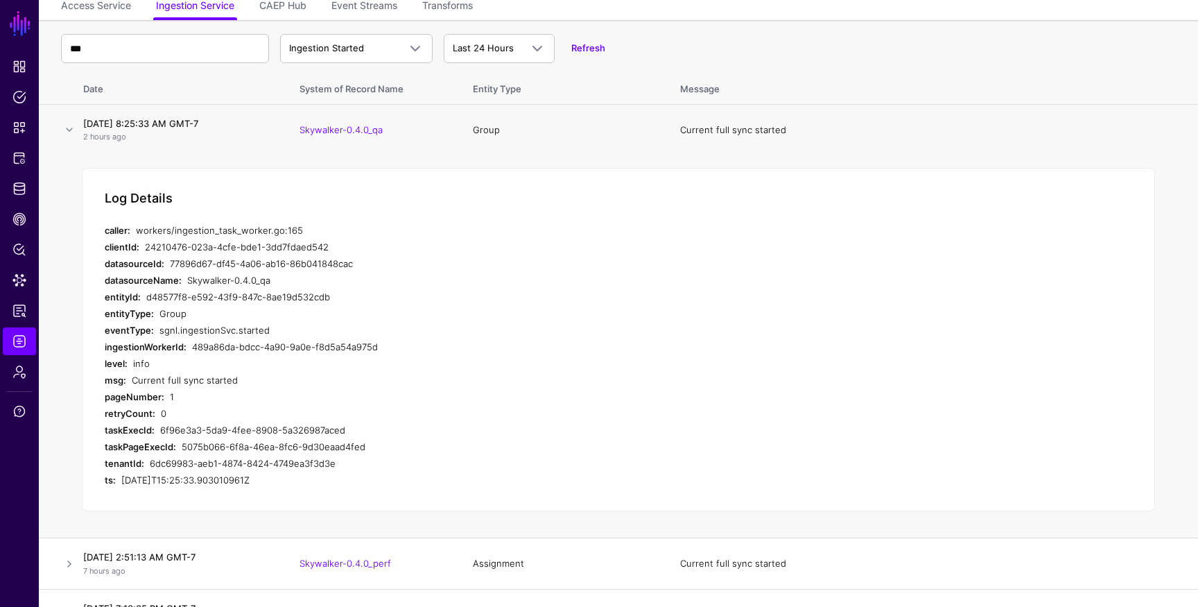
scroll to position [109, 0]
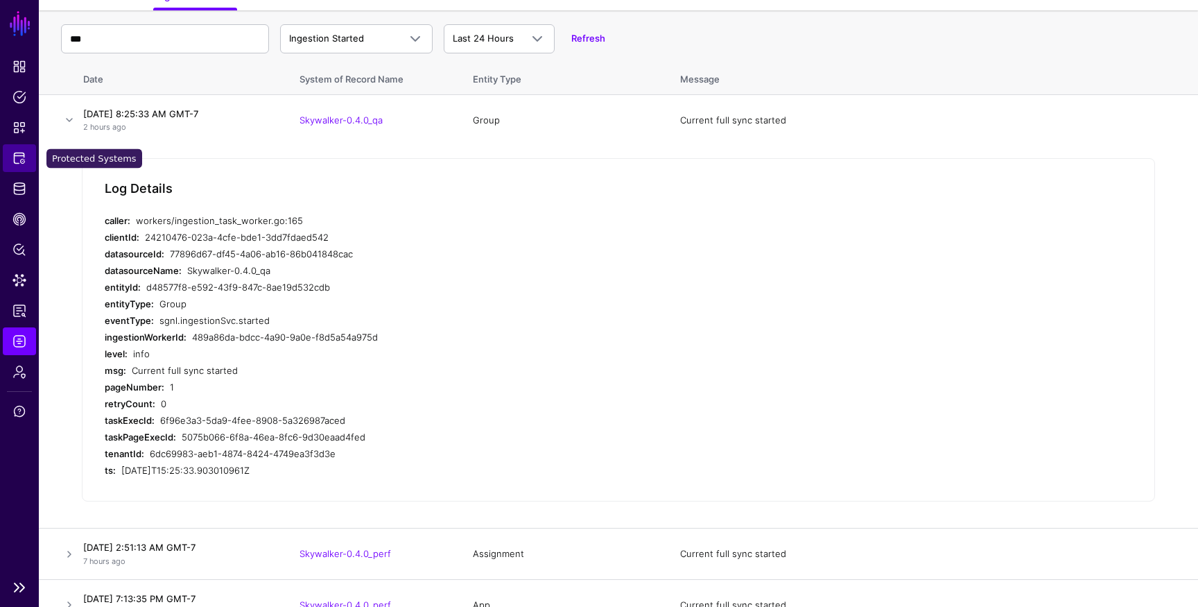
click at [18, 157] on span "Protected Systems" at bounding box center [19, 158] width 14 height 14
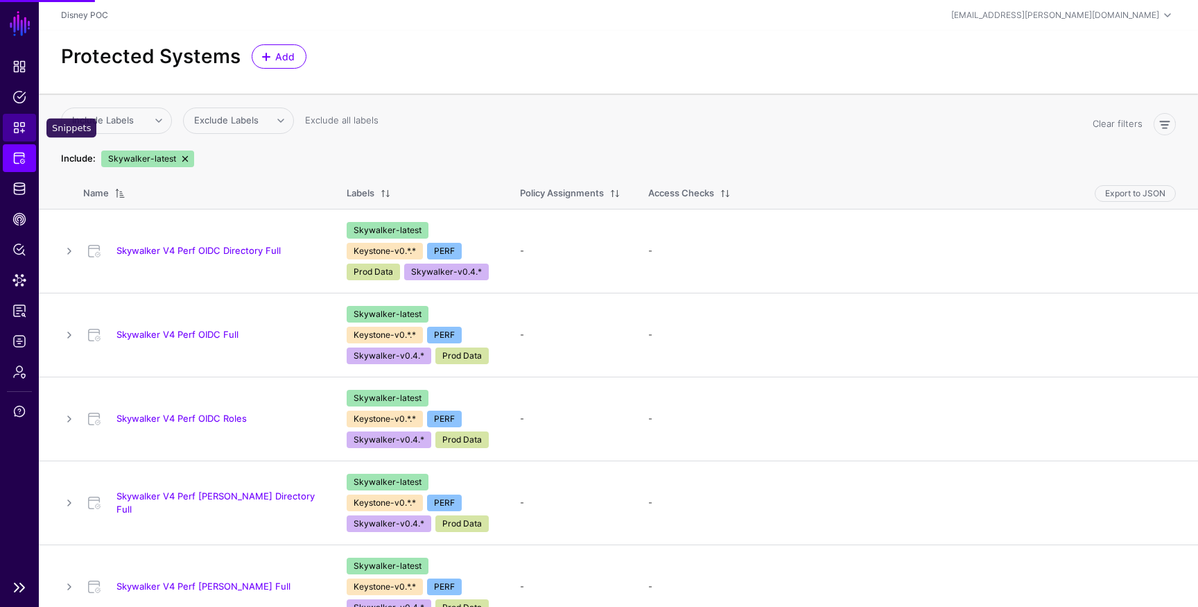
click at [16, 133] on span "Snippets" at bounding box center [19, 128] width 14 height 14
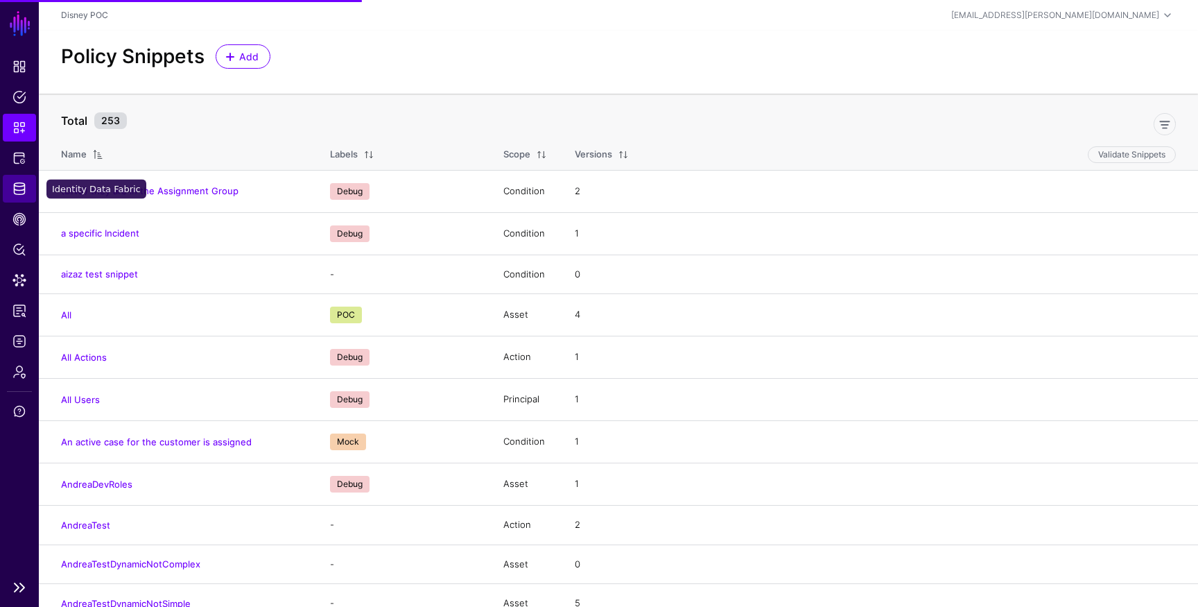
click at [12, 177] on link "Identity Data Fabric" at bounding box center [19, 189] width 33 height 28
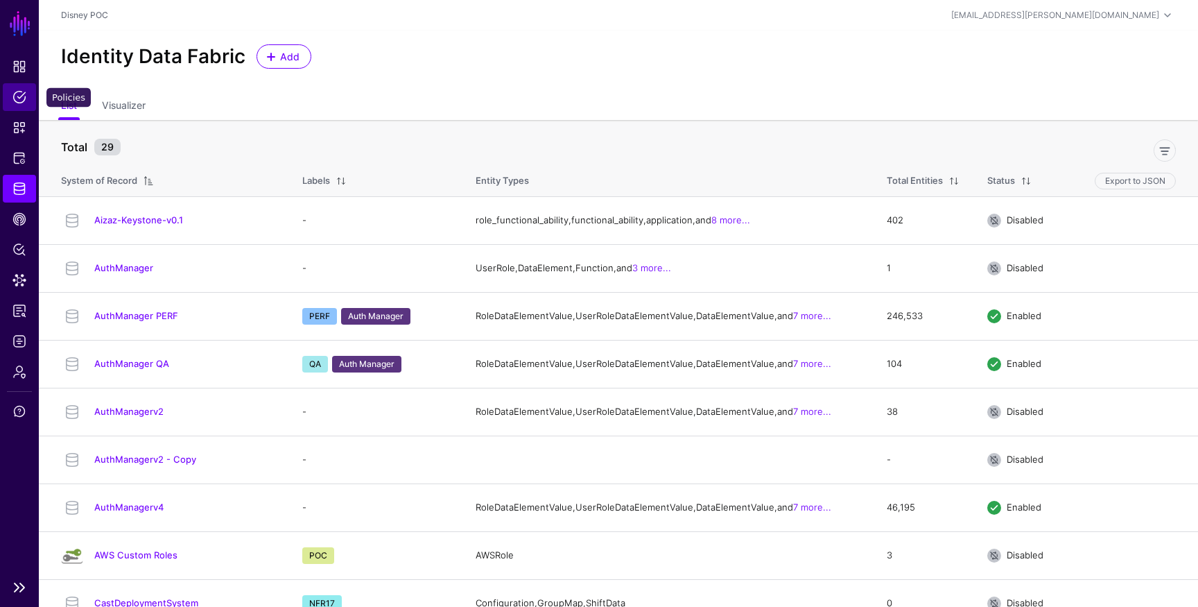
click at [18, 92] on span "Policies" at bounding box center [19, 97] width 14 height 14
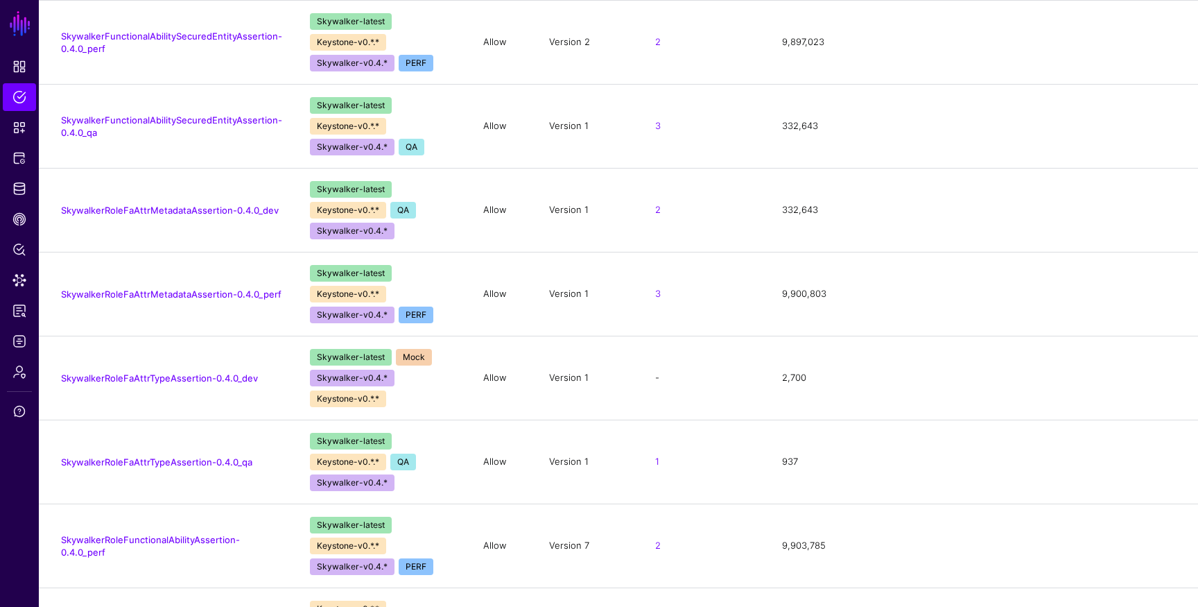
scroll to position [1313, 0]
